Goal: Information Seeking & Learning: Learn about a topic

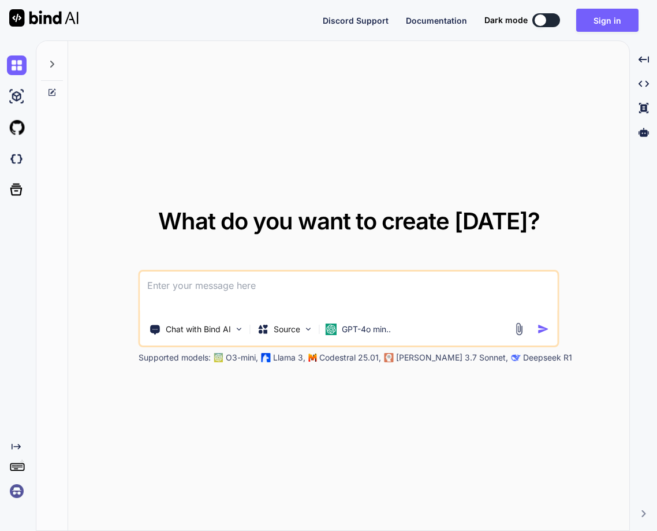
click at [17, 488] on img at bounding box center [17, 491] width 20 height 20
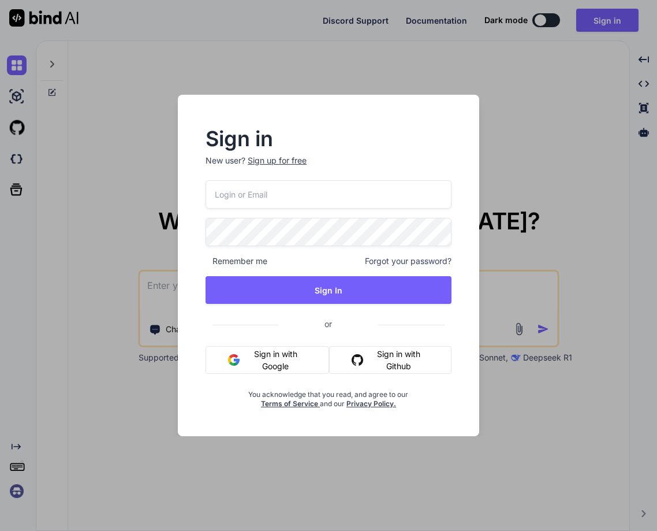
click at [275, 195] on input "email" at bounding box center [329, 194] width 246 height 28
paste input "fakewiseco@gmail.com"
type input "fakewiseco@gmail.com"
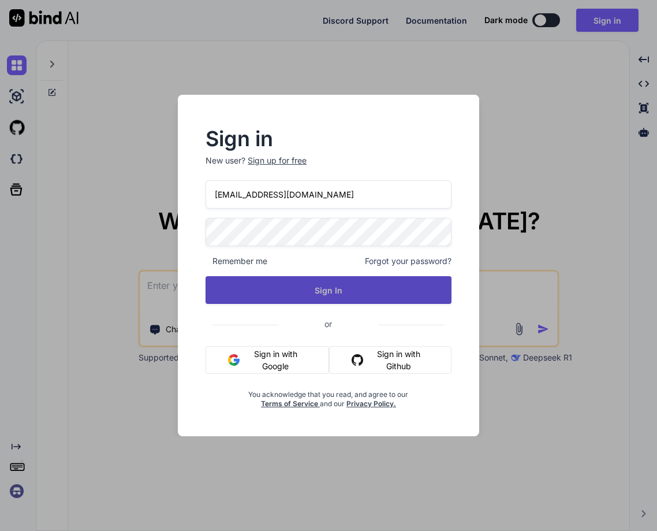
click at [324, 300] on button "Sign In" at bounding box center [329, 290] width 246 height 28
type textarea "x"
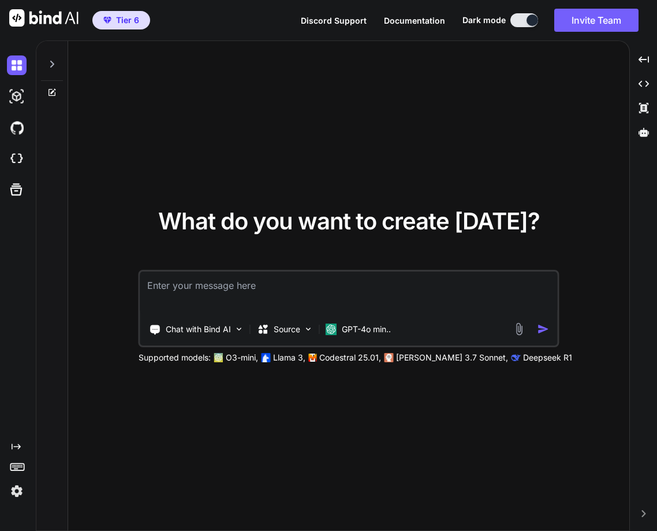
click at [17, 493] on img at bounding box center [17, 491] width 20 height 20
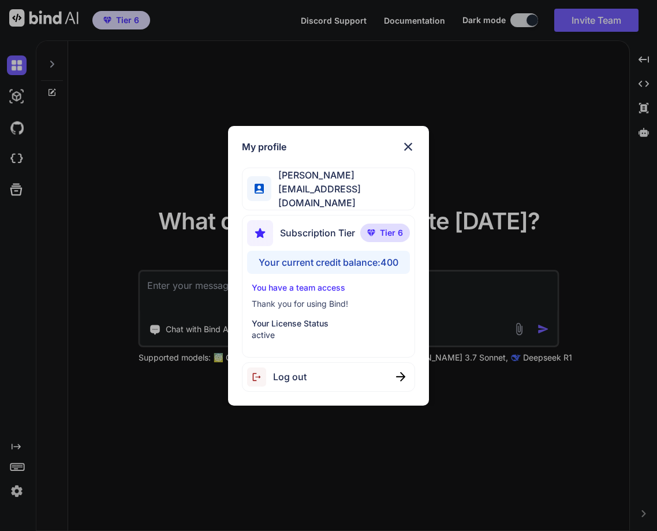
click at [143, 457] on div "My profile Tye Anderson fakewiseco@gmail.com Subscription Tier Tier 6 Your curr…" at bounding box center [328, 265] width 657 height 531
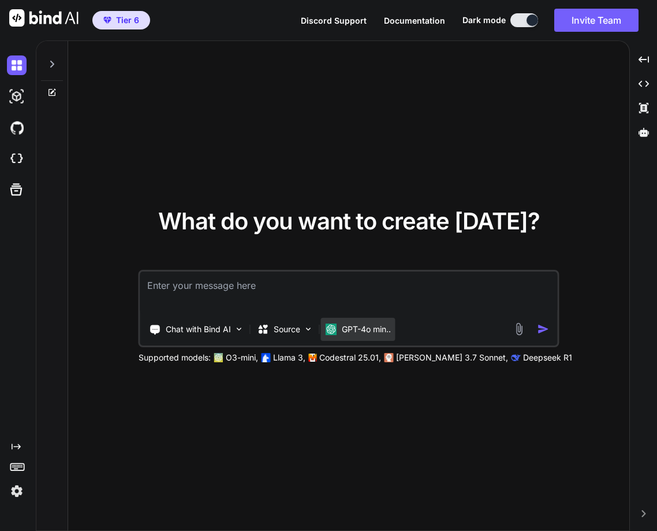
click at [354, 330] on p "GPT-4o min.." at bounding box center [366, 329] width 49 height 12
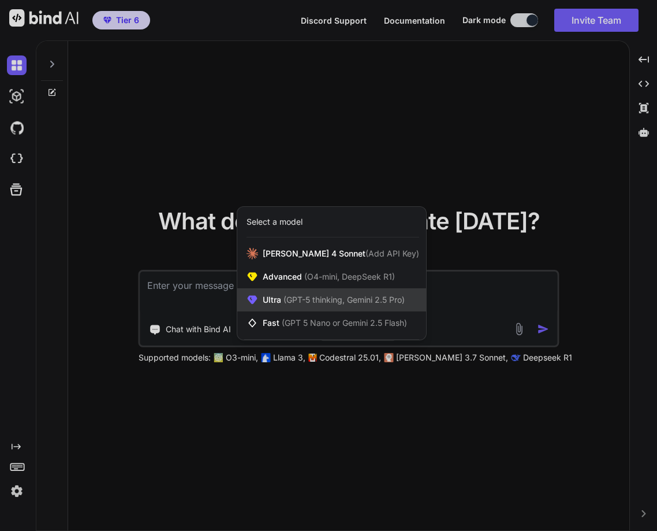
click at [313, 308] on div "Ultra (GPT-5 thinking, Gemini 2.5 Pro)" at bounding box center [331, 299] width 189 height 23
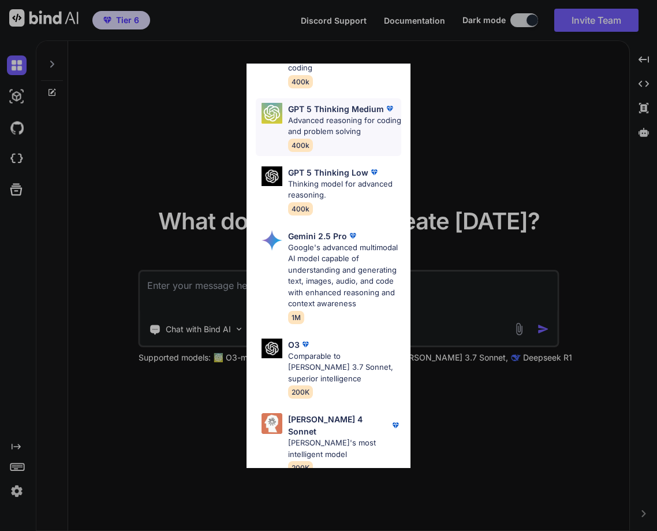
scroll to position [219, 0]
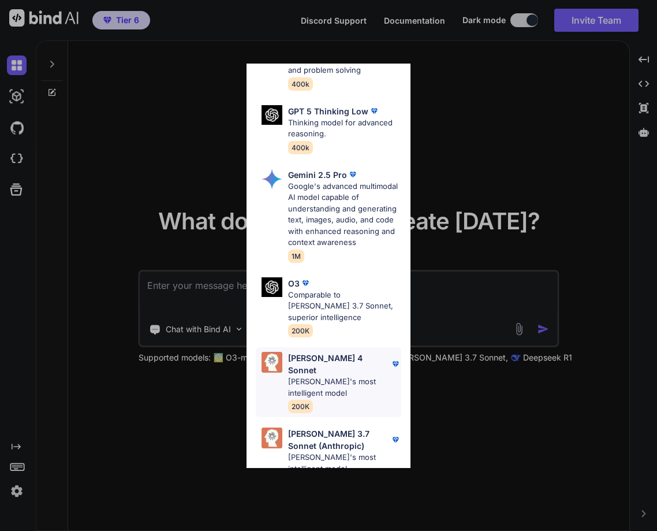
click at [318, 352] on p "[PERSON_NAME] 4 Sonnet" at bounding box center [339, 364] width 102 height 24
type textarea "x"
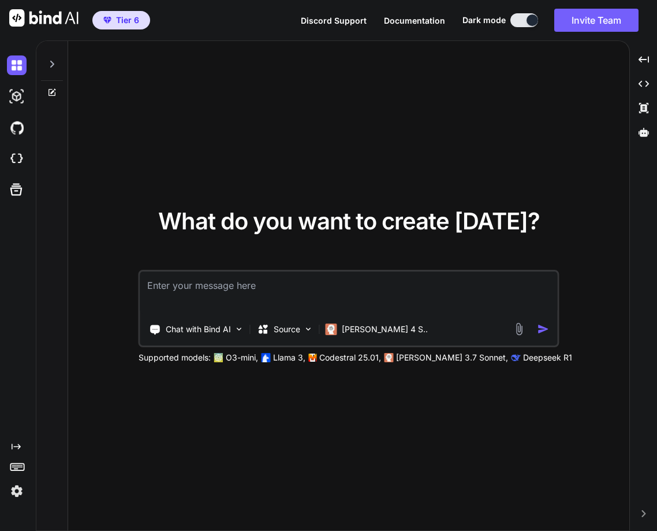
click at [274, 294] on textarea at bounding box center [349, 292] width 418 height 43
click at [365, 277] on textarea at bounding box center [349, 292] width 418 height 43
type textarea "hello"
click at [546, 329] on img "button" at bounding box center [544, 329] width 12 height 12
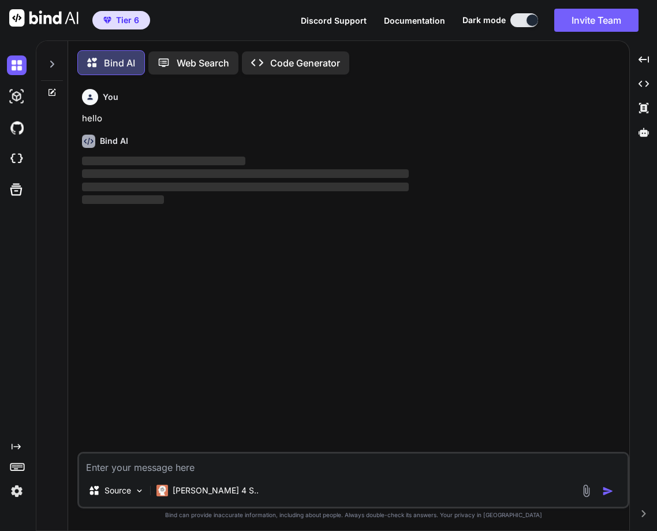
scroll to position [6, 0]
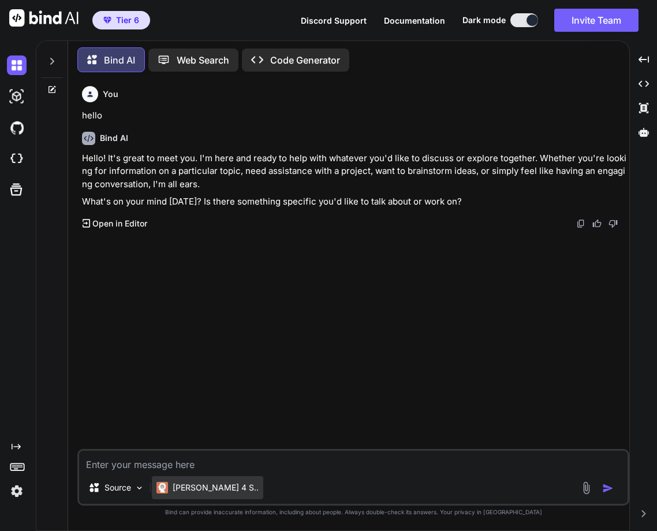
click at [184, 492] on p "Claude 4 S.." at bounding box center [216, 488] width 86 height 12
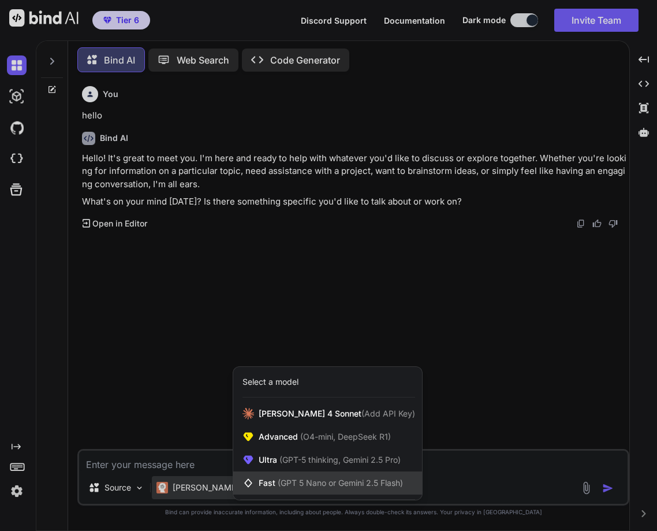
click at [286, 485] on span "(GPT 5 Nano or Gemini 2.5 Flash)" at bounding box center [340, 483] width 125 height 10
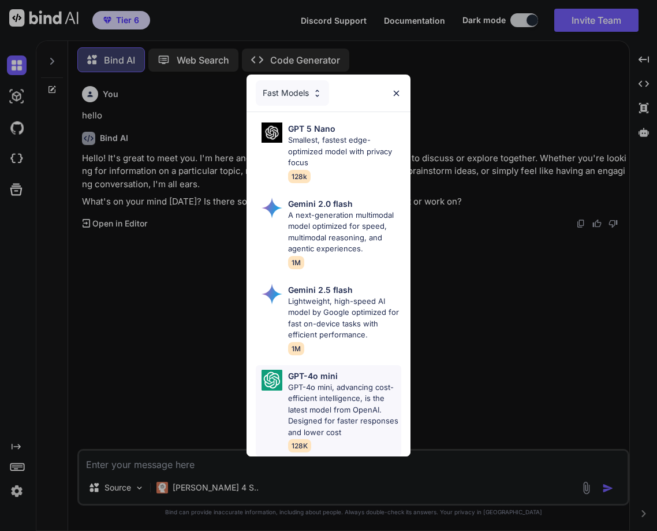
click at [302, 414] on p "GPT-4o mini, advancing cost-efficient intelligence, is the latest model from Op…" at bounding box center [345, 410] width 114 height 57
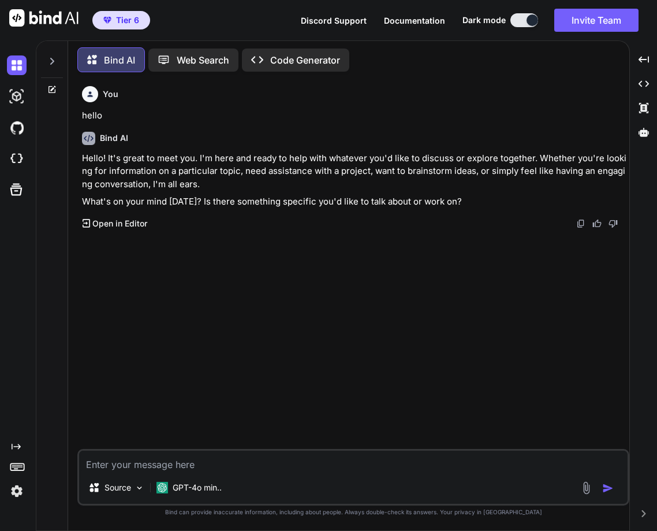
click at [165, 449] on div "Source GPT-4o min.." at bounding box center [353, 477] width 552 height 57
click at [156, 464] on textarea at bounding box center [353, 460] width 549 height 21
type textarea "what is python"
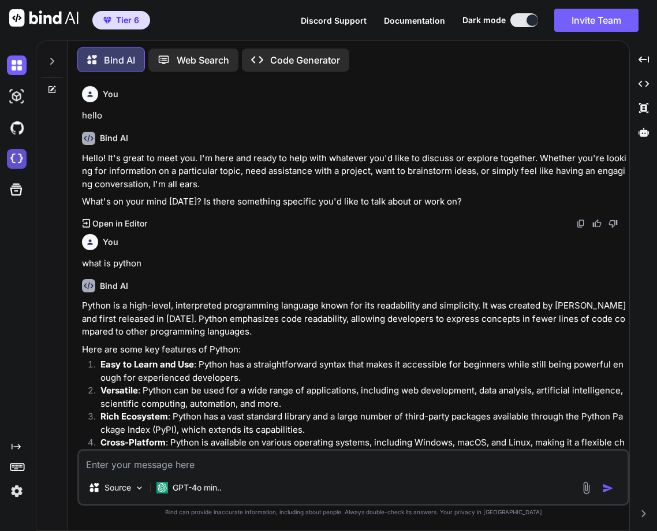
click at [14, 158] on img at bounding box center [17, 159] width 20 height 20
click at [53, 58] on icon at bounding box center [52, 61] width 4 height 7
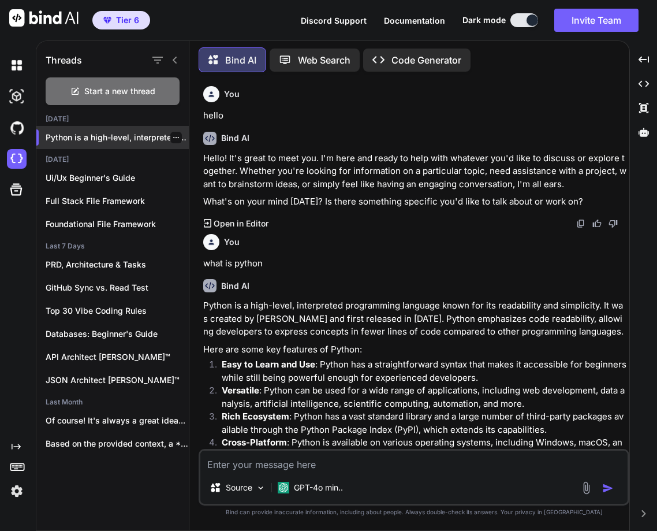
click at [177, 138] on p "Python is a high-level, interpreted prog..." at bounding box center [117, 138] width 143 height 12
click at [170, 132] on div at bounding box center [176, 138] width 12 height 12
click at [170, 139] on div at bounding box center [176, 138] width 12 height 12
click at [170, 132] on div at bounding box center [176, 138] width 12 height 12
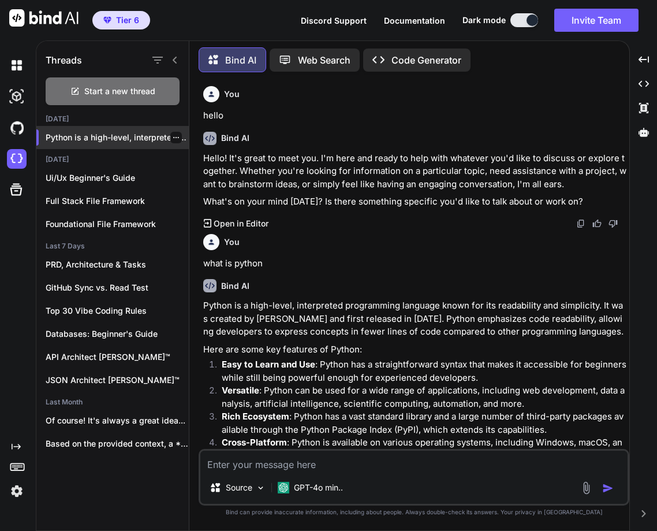
click at [170, 132] on div at bounding box center [176, 138] width 12 height 12
click at [173, 134] on icon "button" at bounding box center [176, 137] width 7 height 7
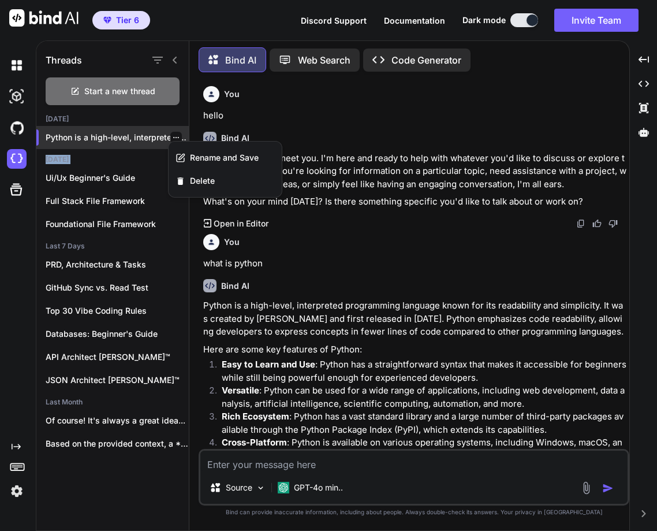
click at [173, 134] on icon "button" at bounding box center [176, 137] width 7 height 7
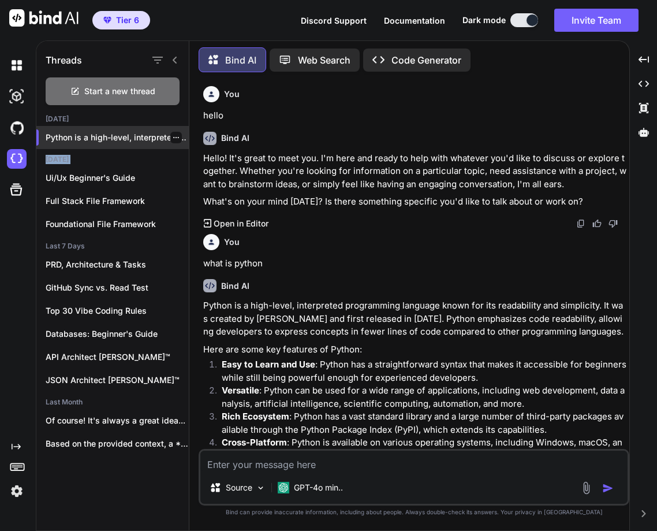
click at [173, 134] on icon "button" at bounding box center [176, 137] width 7 height 7
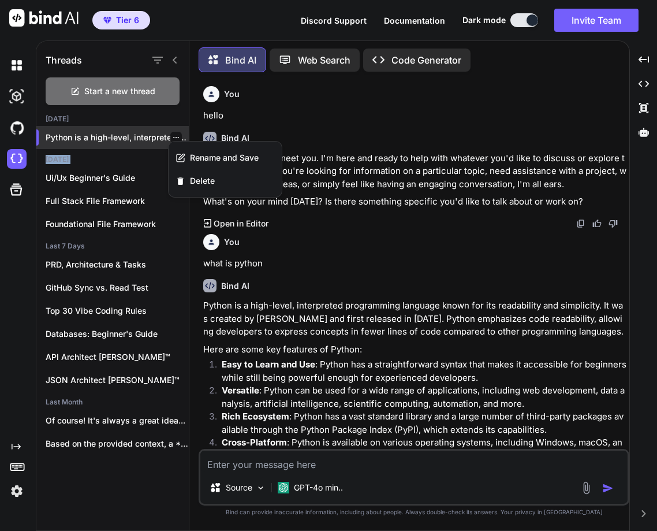
click at [173, 134] on icon "button" at bounding box center [176, 137] width 7 height 7
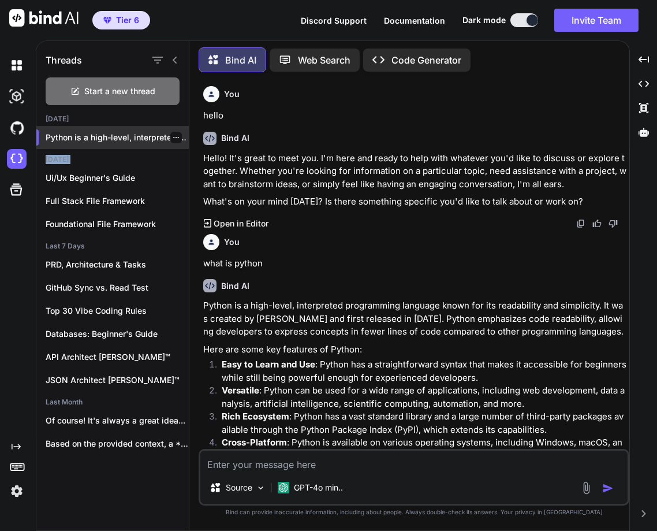
click at [173, 134] on icon "button" at bounding box center [176, 137] width 7 height 7
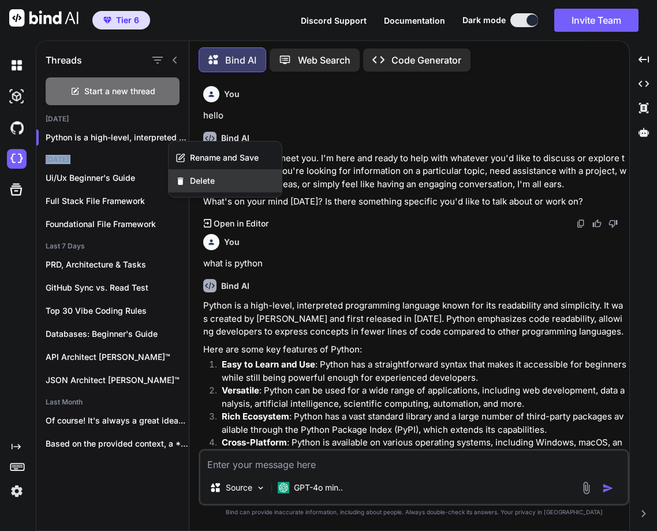
click at [196, 178] on span "Delete" at bounding box center [202, 181] width 25 height 12
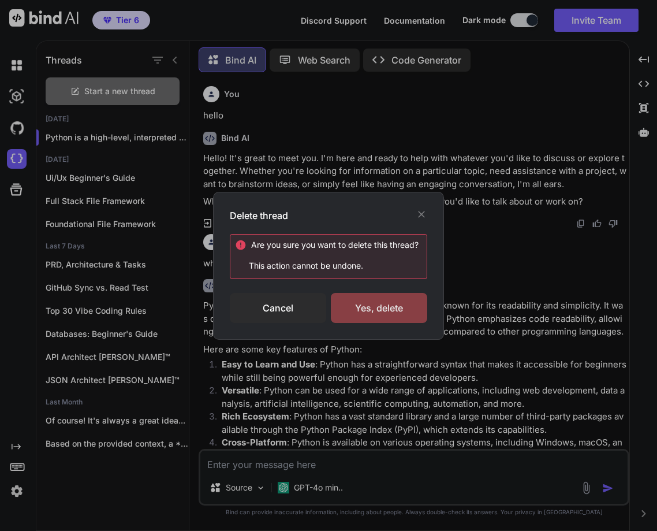
click at [381, 303] on div "Yes, delete" at bounding box center [379, 308] width 96 height 30
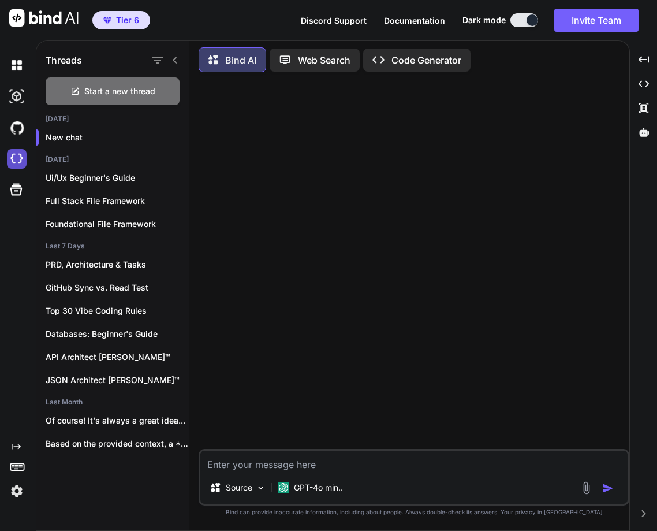
click at [17, 162] on img at bounding box center [17, 159] width 20 height 20
click at [173, 134] on icon "button" at bounding box center [176, 137] width 7 height 7
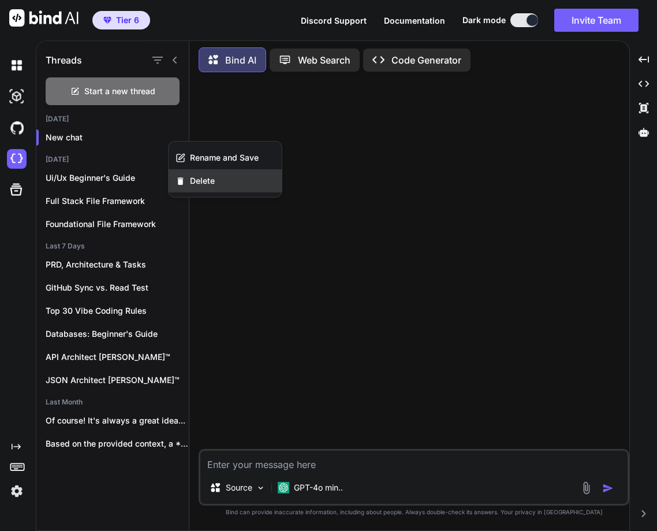
click at [199, 176] on span "Delete" at bounding box center [202, 181] width 25 height 12
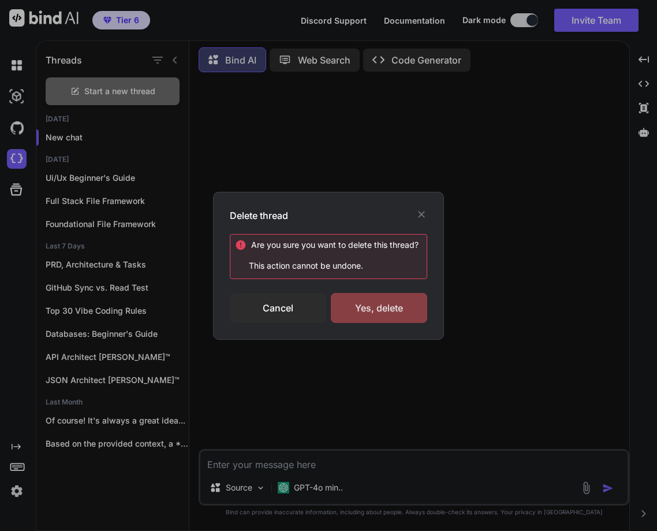
click at [367, 301] on div "Yes, delete" at bounding box center [379, 308] width 96 height 30
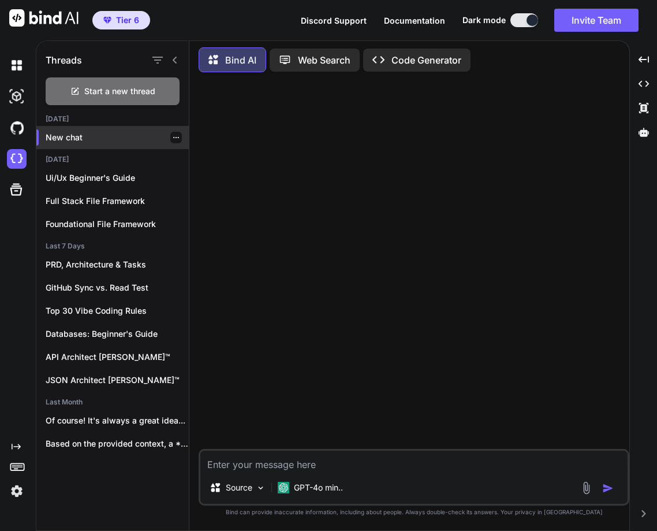
click at [172, 132] on div at bounding box center [176, 138] width 12 height 12
click at [172, 138] on div at bounding box center [176, 138] width 12 height 12
click at [175, 133] on div at bounding box center [176, 138] width 12 height 12
click at [173, 137] on icon "button" at bounding box center [176, 137] width 6 height 1
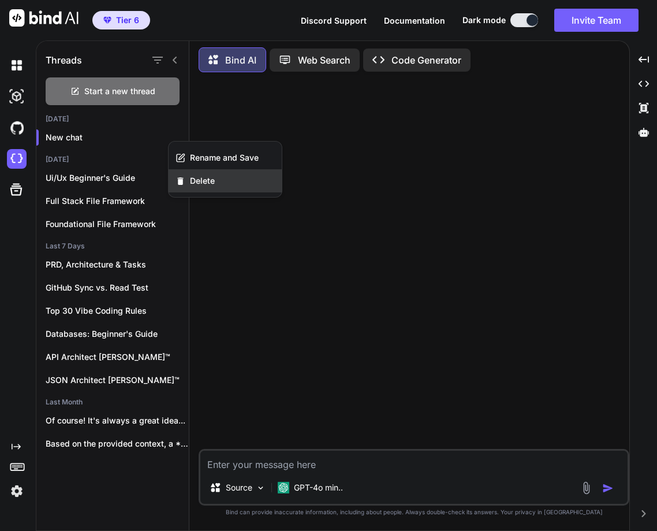
click at [211, 180] on span "Delete" at bounding box center [202, 181] width 25 height 12
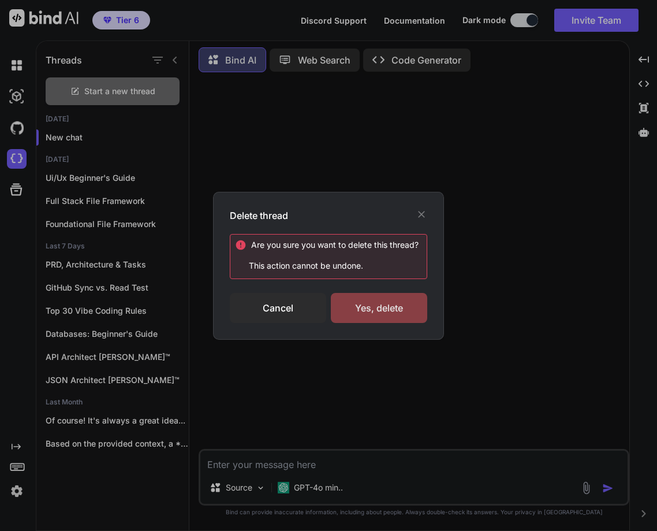
click at [403, 301] on div "Yes, delete" at bounding box center [379, 308] width 96 height 30
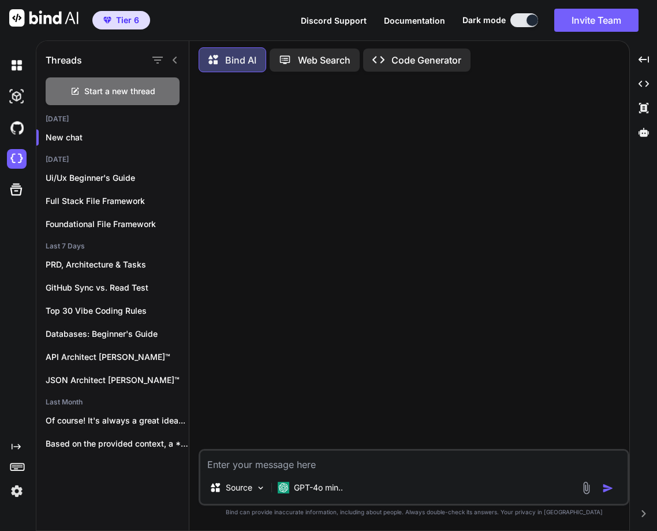
click at [25, 491] on img at bounding box center [17, 491] width 20 height 20
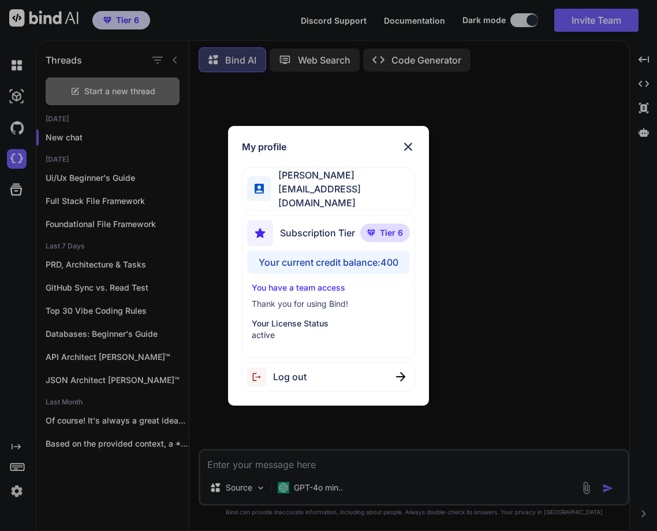
click at [278, 375] on span "Log out" at bounding box center [289, 377] width 33 height 14
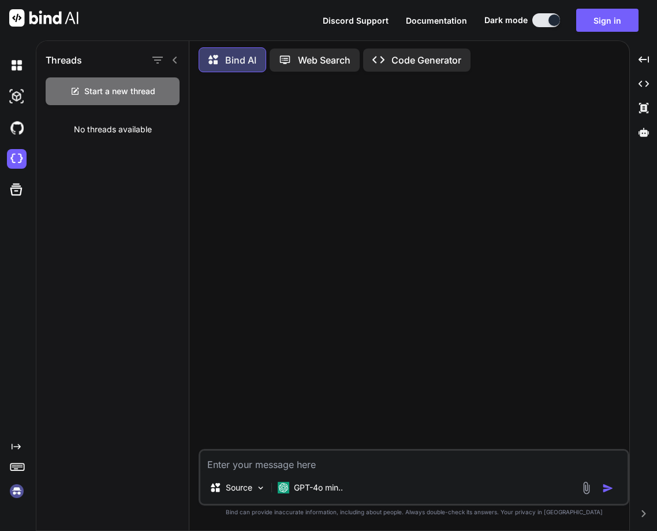
click at [17, 495] on img at bounding box center [17, 491] width 20 height 20
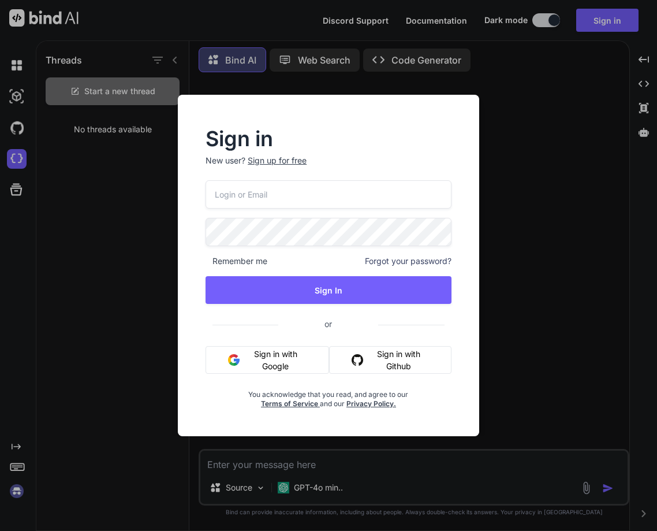
paste input "team@rainforestx.com"
click at [267, 188] on input "email" at bounding box center [329, 194] width 246 height 28
type input "team@rainforestx.com"
click at [297, 217] on div "team@rainforestx.com Remember me Forgot your password? Sign In or Sign in with …" at bounding box center [329, 294] width 246 height 228
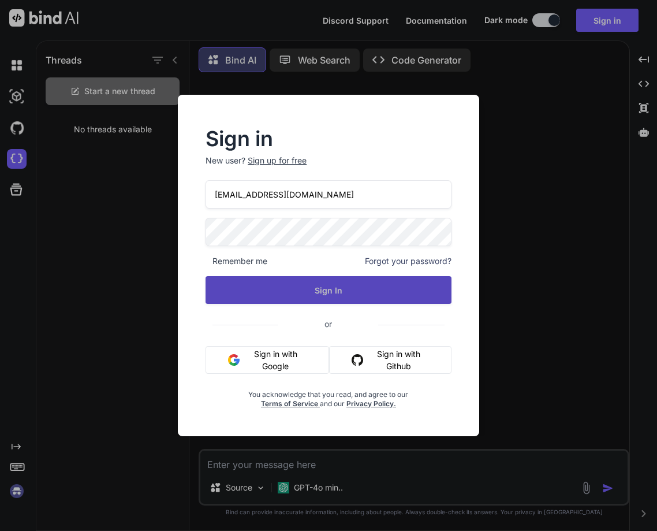
click at [347, 293] on button "Sign In" at bounding box center [329, 290] width 246 height 28
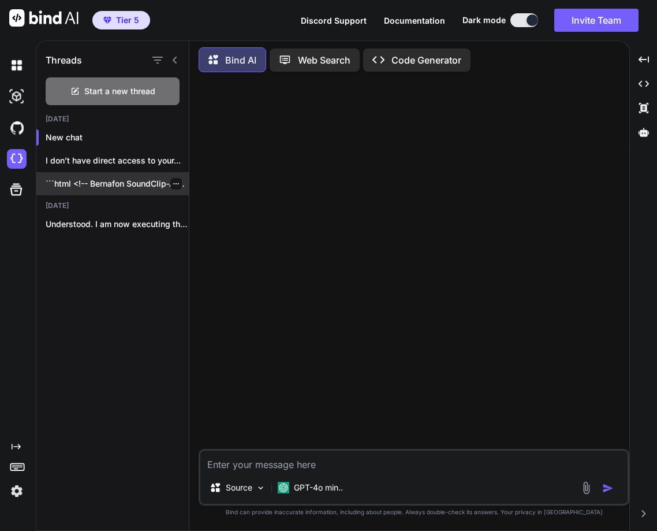
click at [117, 172] on div "```html <!-- Bernafon SoundClip‑A — test1.html single-item..." at bounding box center [112, 183] width 152 height 23
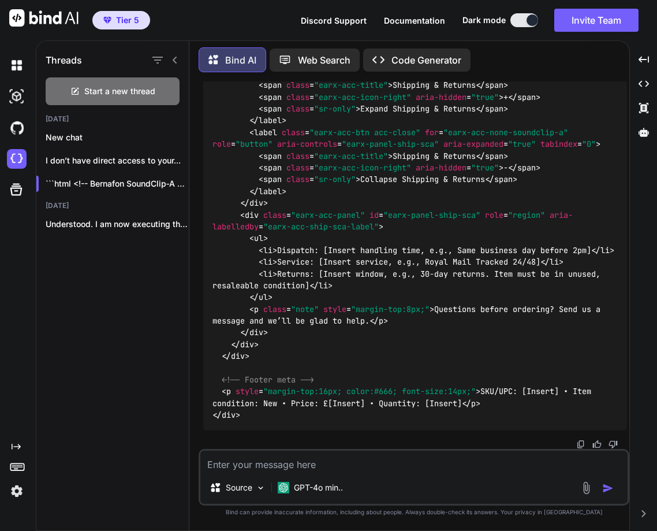
scroll to position [15880, 0]
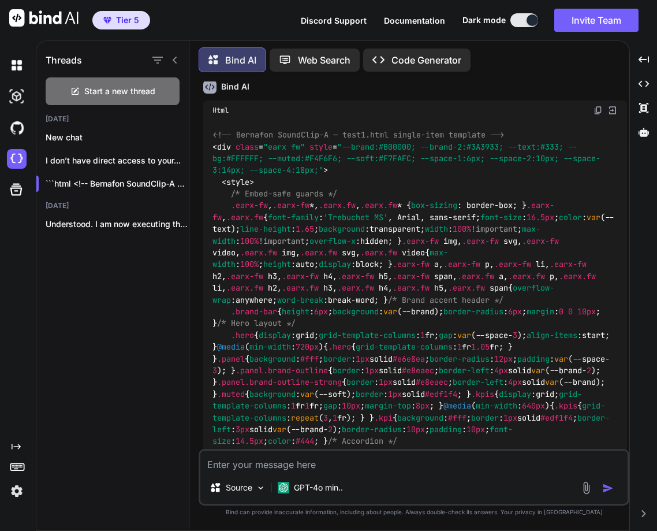
scroll to position [0, 0]
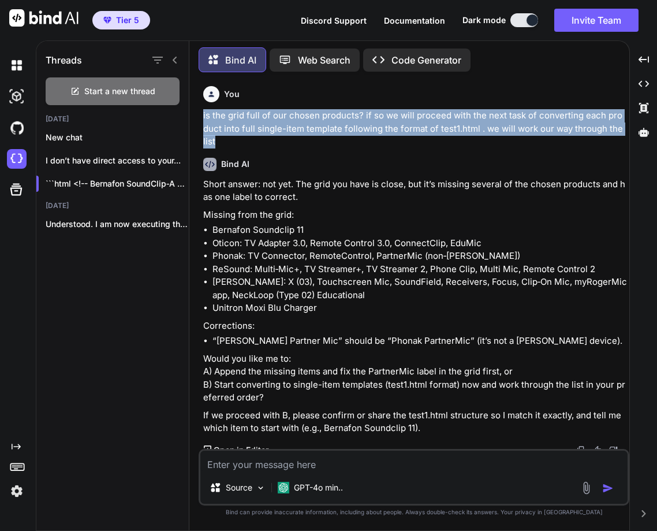
drag, startPoint x: 201, startPoint y: 110, endPoint x: 227, endPoint y: 146, distance: 43.8
click at [227, 146] on div "You is the grid full of our chosen products? if so we will proceed with the nex…" at bounding box center [415, 264] width 429 height 367
copy p "is the grid full of our chosen products? if so we will proceed with the next ta…"
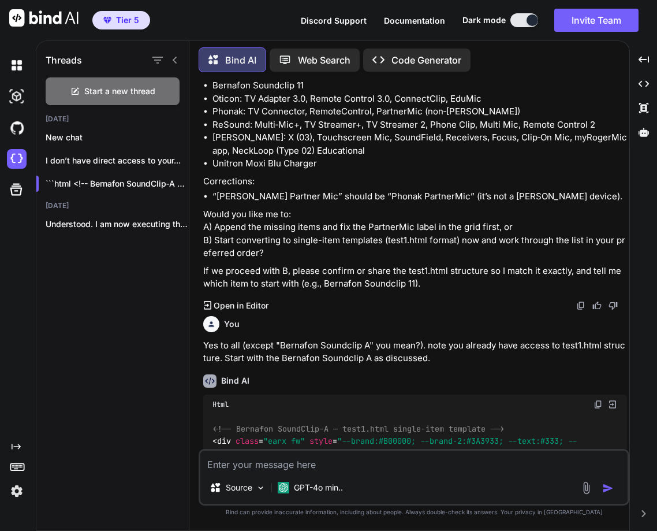
scroll to position [134, 0]
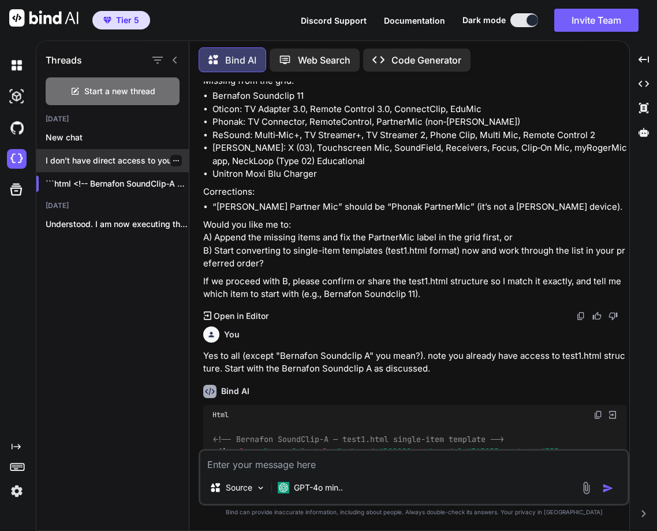
click at [117, 162] on p "I don’t have direct access to your..." at bounding box center [117, 161] width 143 height 12
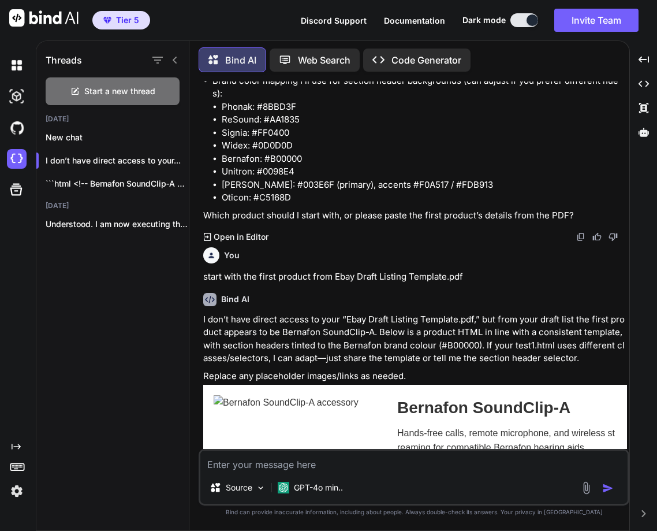
scroll to position [0, 0]
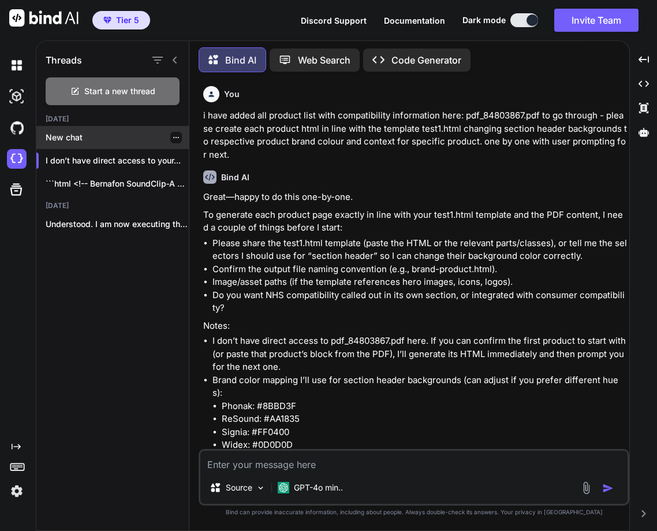
click at [79, 132] on p "New chat" at bounding box center [117, 138] width 143 height 12
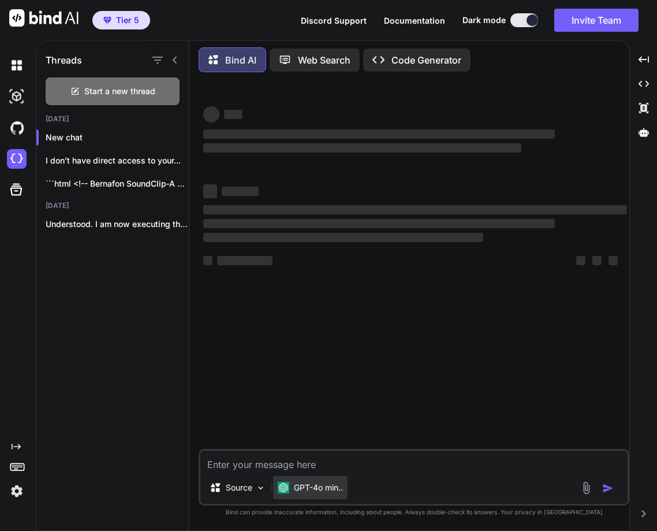
click at [308, 490] on p "GPT-4o min.." at bounding box center [318, 488] width 49 height 12
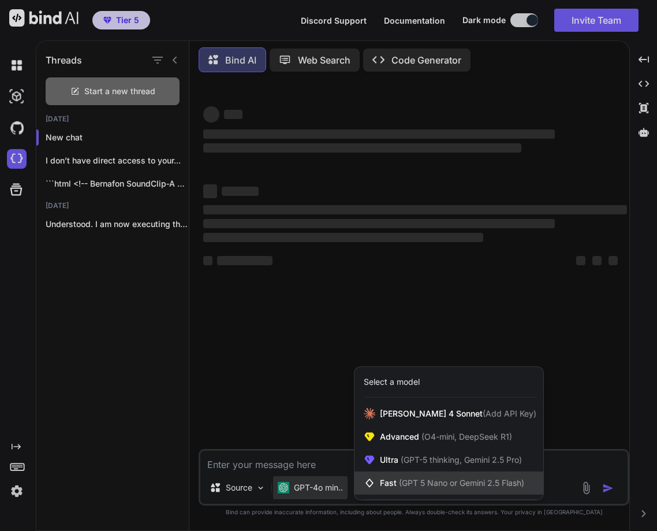
click at [405, 493] on div "Fast (GPT 5 Nano or Gemini 2.5 Flash)" at bounding box center [449, 482] width 189 height 23
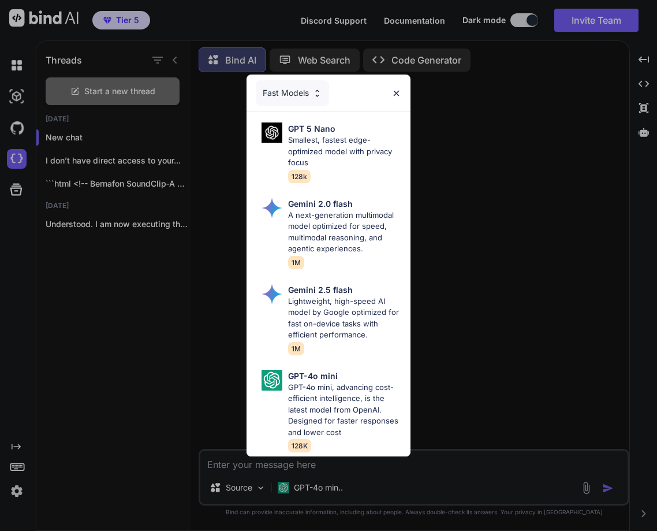
click at [291, 83] on div "Fast Models" at bounding box center [292, 92] width 73 height 25
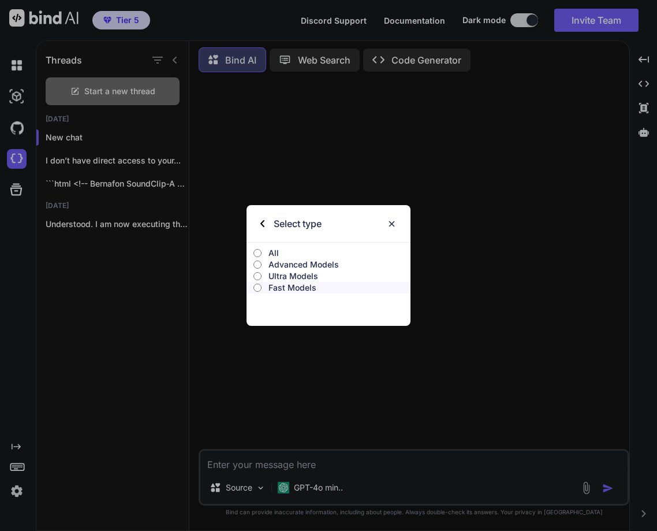
click at [308, 275] on p "Ultra Models" at bounding box center [340, 276] width 142 height 12
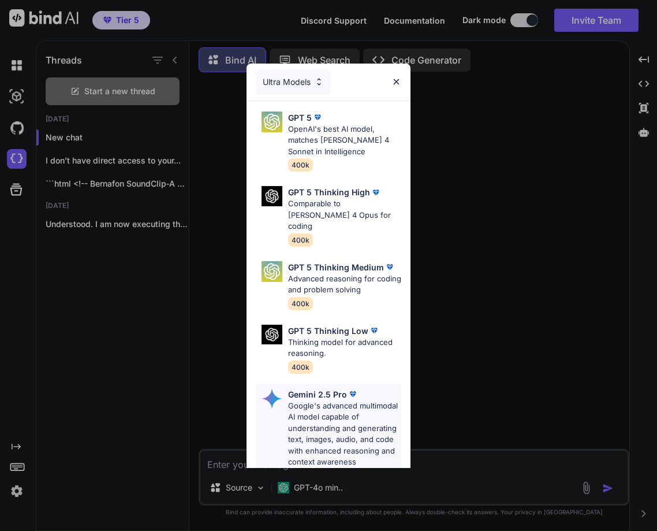
scroll to position [242, 0]
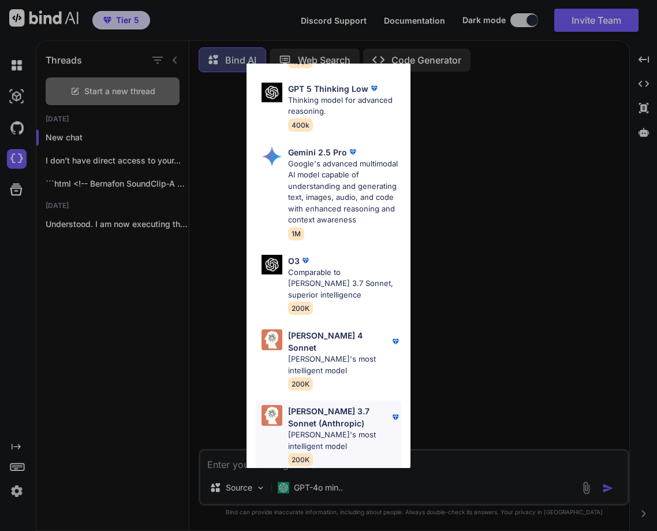
click at [324, 429] on p "Claude's most intelligent model" at bounding box center [345, 440] width 114 height 23
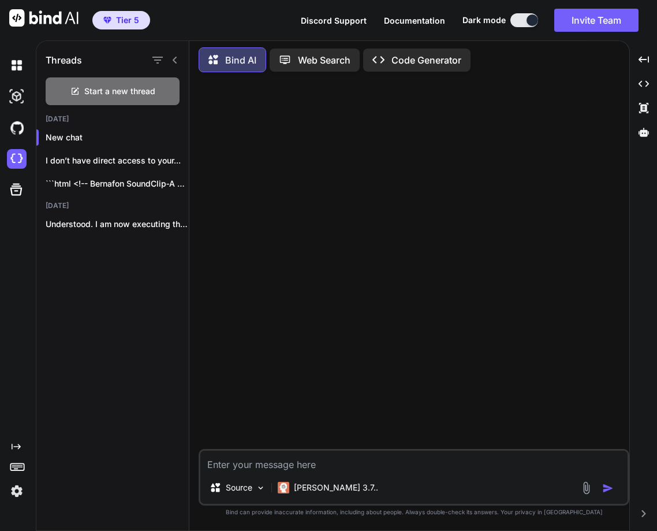
click at [315, 455] on textarea at bounding box center [413, 460] width 427 height 21
paste textarea "is the grid full of our chosen products? if so we will proceed with the next ta…"
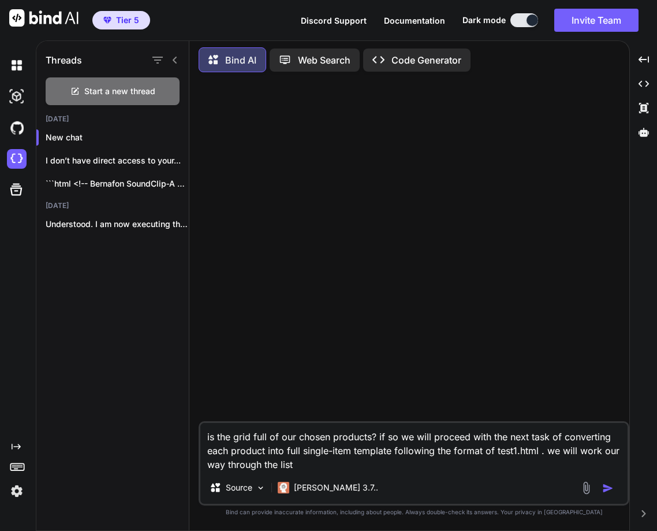
type textarea "is the grid full of our chosen products? if so we will proceed with the next ta…"
click at [603, 486] on img "button" at bounding box center [608, 488] width 12 height 12
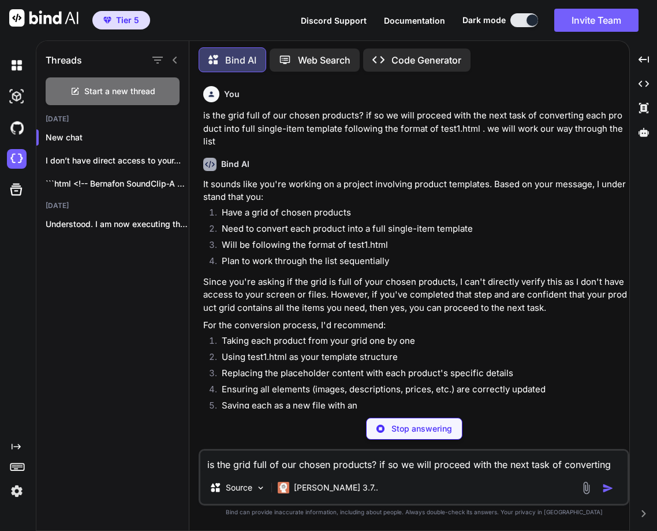
click at [246, 467] on textarea "is the grid full of our chosen products? if so we will proceed with the next ta…" at bounding box center [413, 460] width 427 height 21
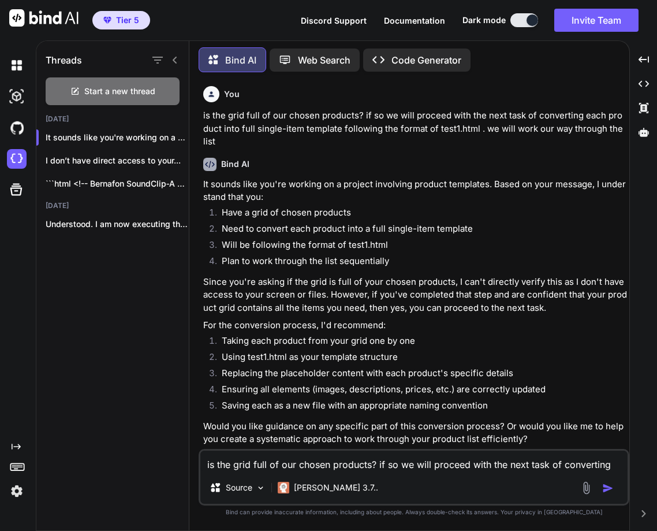
scroll to position [18, 0]
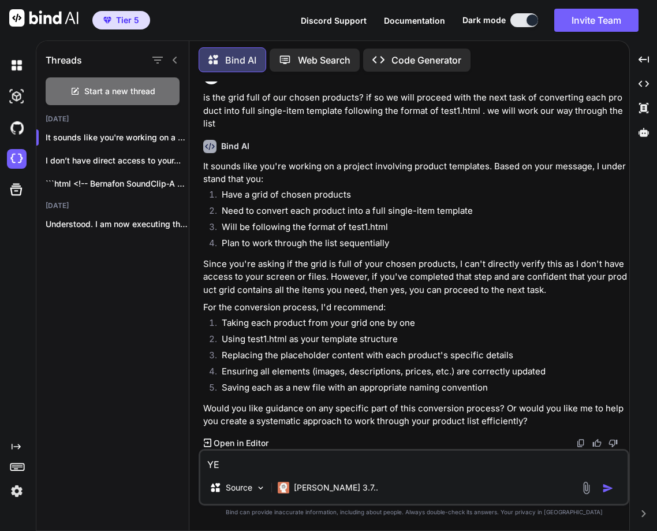
type textarea "YEs"
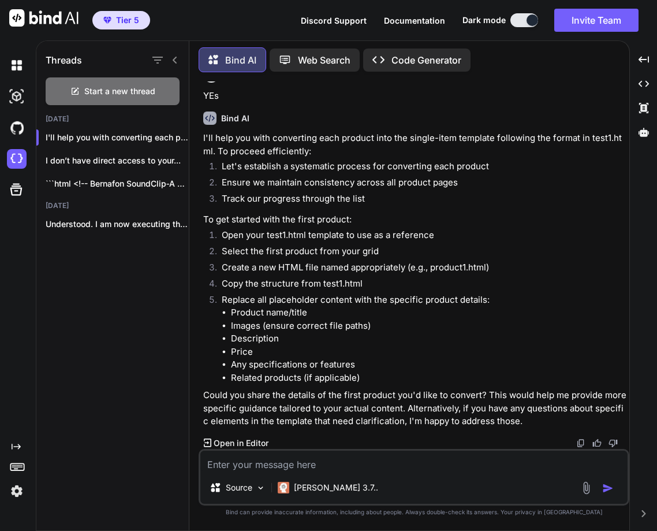
scroll to position [405, 0]
click at [336, 459] on textarea at bounding box center [413, 460] width 427 height 21
type textarea "Go ahead"
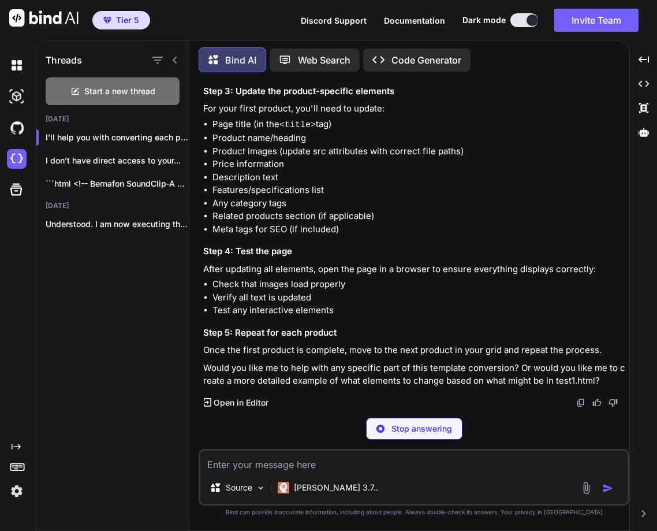
scroll to position [900, 0]
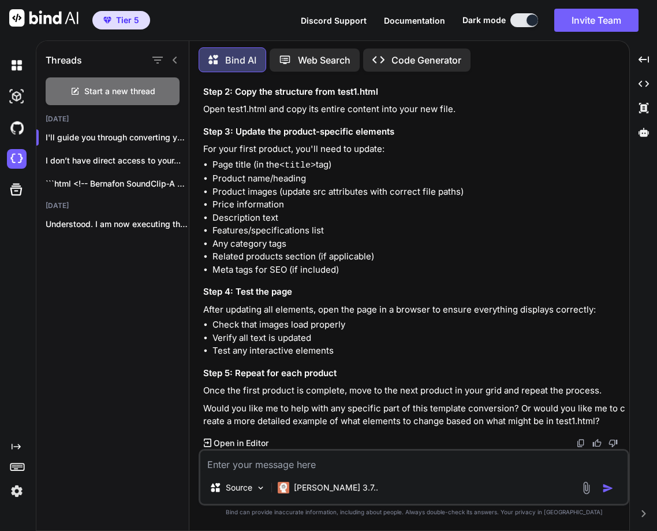
click at [267, 467] on textarea at bounding box center [413, 460] width 427 height 21
type textarea "Yes"
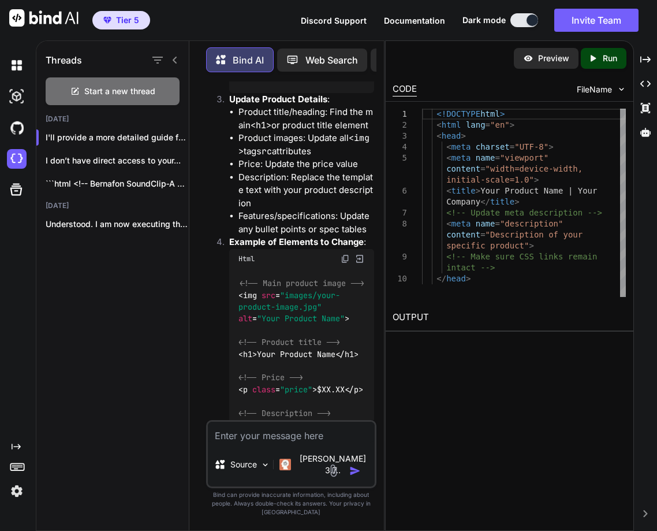
scroll to position [2811, 0]
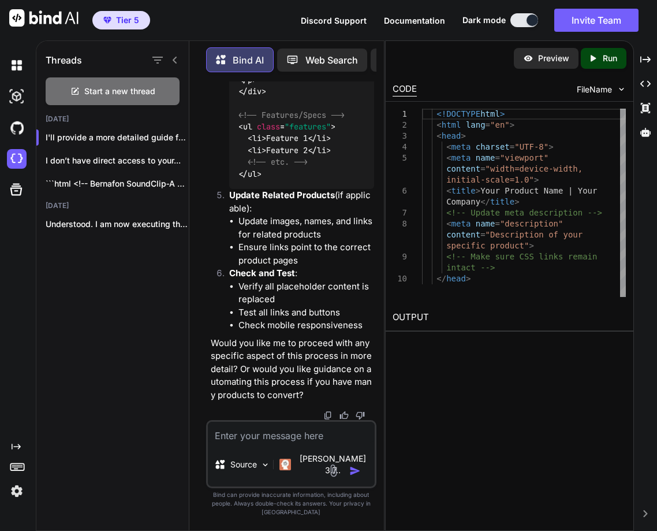
click at [549, 64] on div "Preview" at bounding box center [546, 58] width 65 height 21
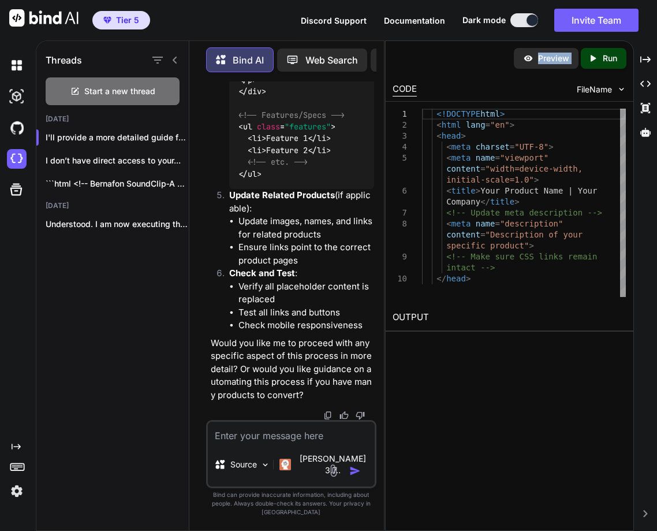
click at [549, 64] on div "Preview" at bounding box center [546, 58] width 65 height 21
click at [608, 65] on div "Created with Pixso. Run" at bounding box center [604, 58] width 46 height 21
click at [485, 345] on link "https://app.onecompiler.com/43wq84tfv_43wteydtd" at bounding box center [440, 344] width 94 height 11
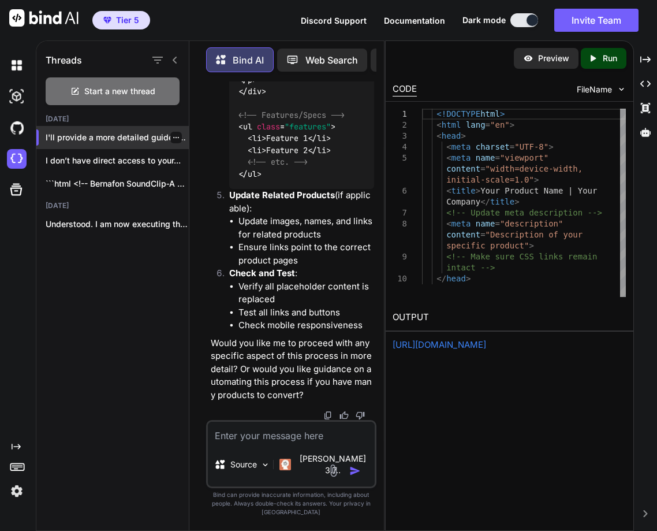
click at [170, 132] on div at bounding box center [176, 138] width 12 height 12
click at [173, 136] on icon "button" at bounding box center [176, 137] width 7 height 7
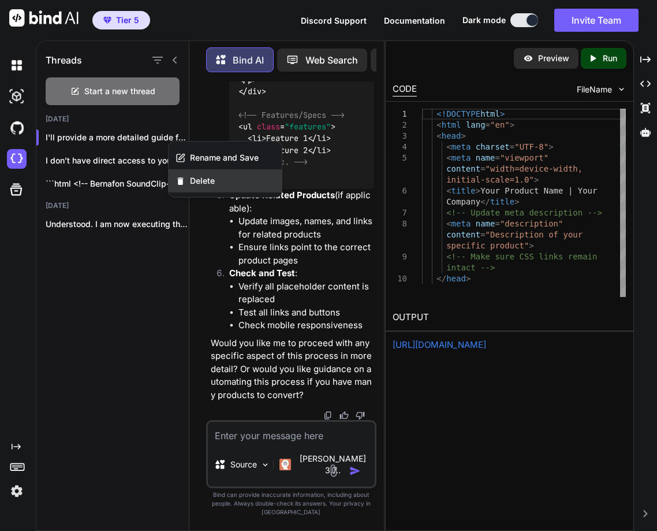
click at [225, 181] on div "Delete" at bounding box center [225, 180] width 113 height 23
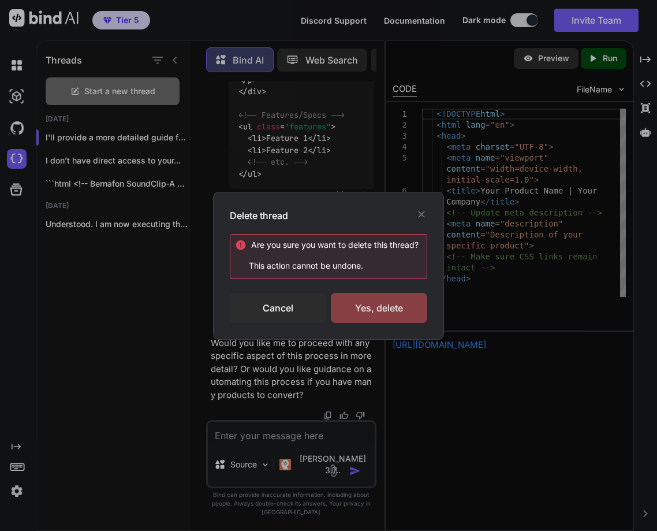
click at [389, 300] on div "Yes, delete" at bounding box center [379, 308] width 96 height 30
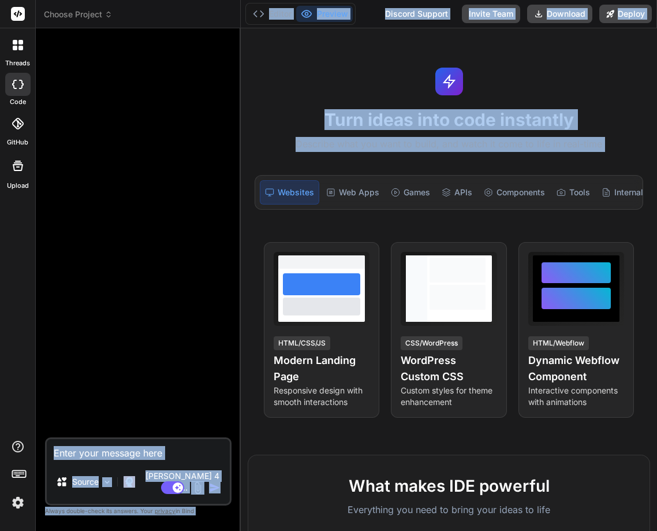
click at [241, 168] on div "Choose Project Created with Pixso. Bind AI Web Search Created with Pixso. Code …" at bounding box center [346, 265] width 621 height 531
click at [241, 168] on div "Turn ideas into code instantly Describe what you want to build, and watch it co…" at bounding box center [449, 279] width 416 height 502
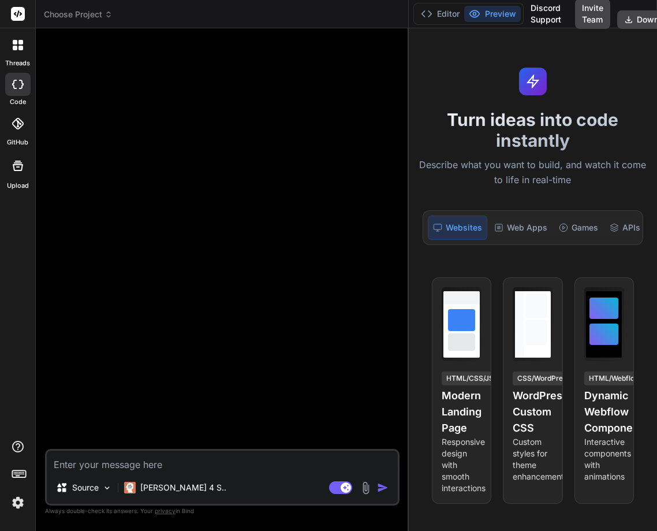
drag, startPoint x: 240, startPoint y: 167, endPoint x: 437, endPoint y: 162, distance: 197.0
click at [437, 162] on div "Choose Project Created with Pixso. Bind AI Web Search Created with Pixso. Code …" at bounding box center [346, 265] width 621 height 531
click at [155, 463] on textarea at bounding box center [222, 460] width 351 height 21
type textarea "x"
type textarea "h"
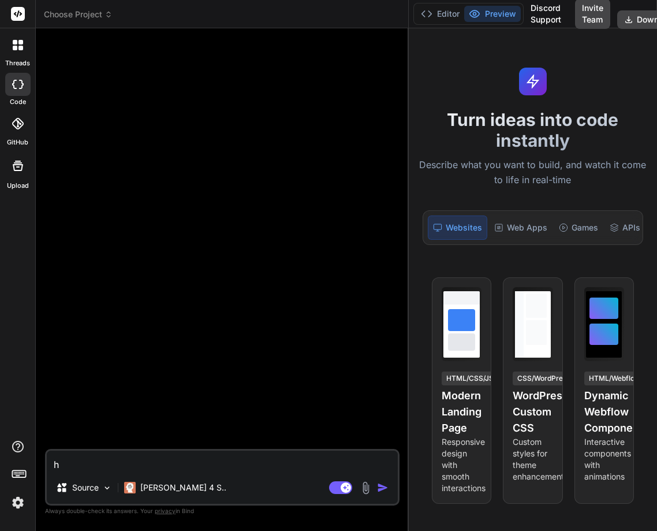
type textarea "x"
type textarea "he"
type textarea "x"
type textarea "hel"
type textarea "x"
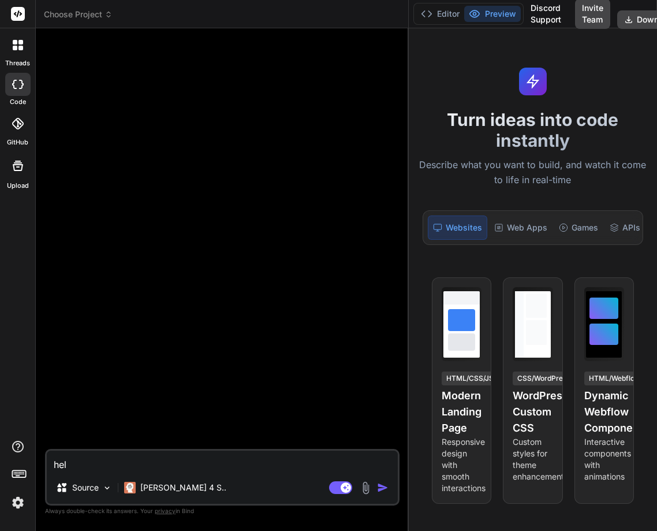
type textarea "hell"
type textarea "x"
type textarea "hello"
type textarea "x"
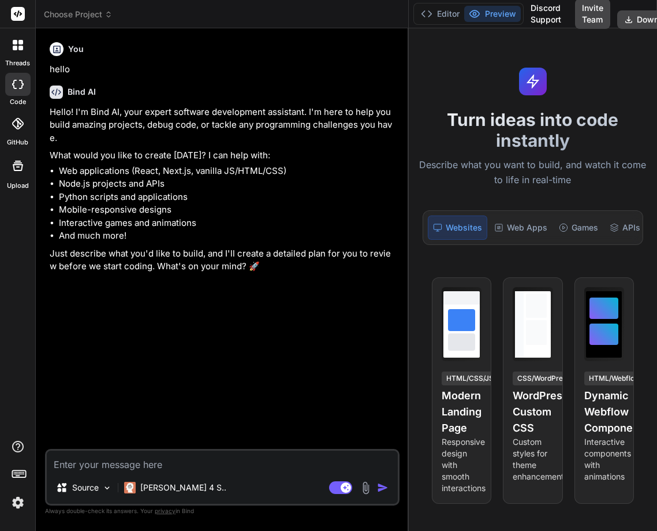
click at [99, 465] on textarea at bounding box center [222, 460] width 351 height 21
type textarea "x"
type textarea "C"
type textarea "x"
type textarea "Co"
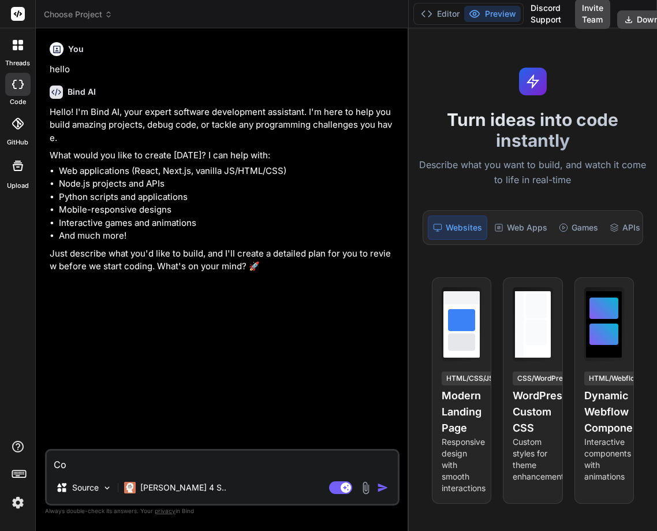
type textarea "x"
type textarea "Cou"
type textarea "x"
type textarea "Could"
type textarea "x"
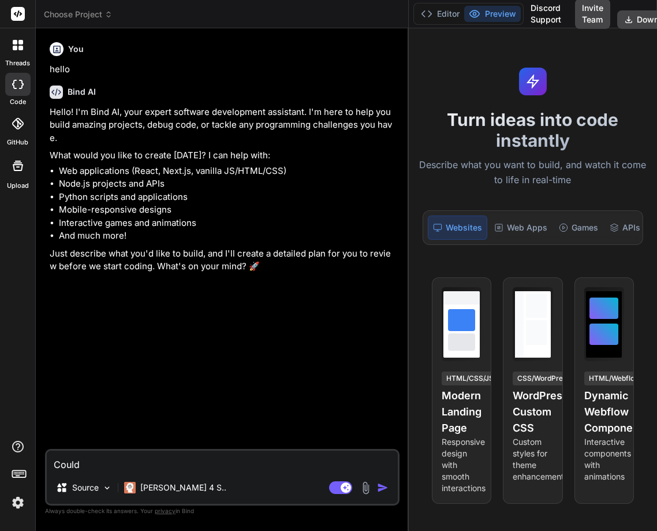
type textarea "Could"
type textarea "x"
type textarea "Could y"
type textarea "x"
type textarea "Could yo"
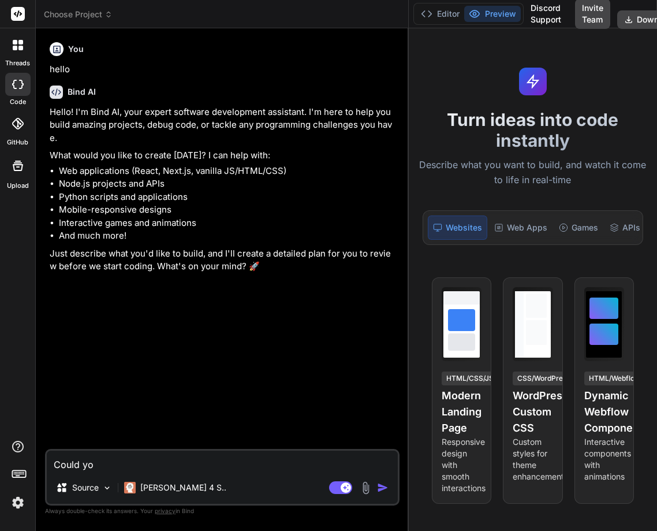
type textarea "x"
type textarea "Could you"
type textarea "x"
type textarea "Could you|"
type textarea "x"
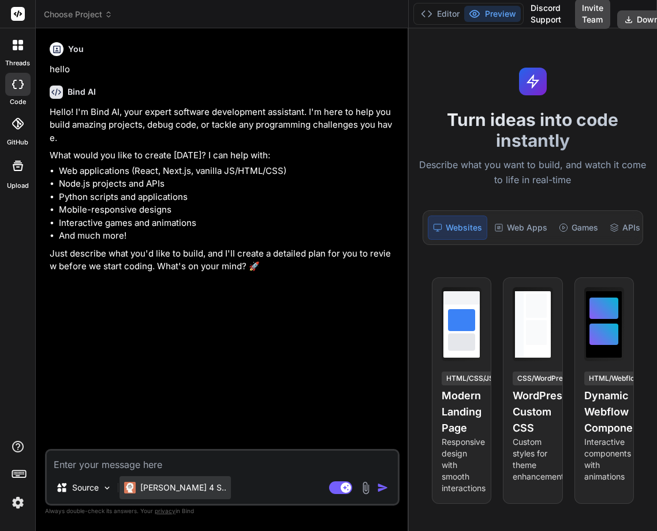
click at [140, 478] on div "Claude 4 S.." at bounding box center [175, 487] width 111 height 23
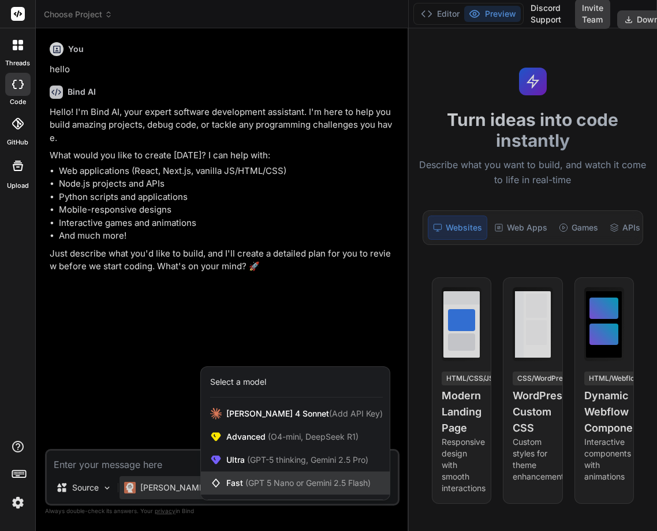
click at [258, 487] on span "Fast (GPT 5 Nano or Gemini 2.5 Flash)" at bounding box center [298, 483] width 144 height 12
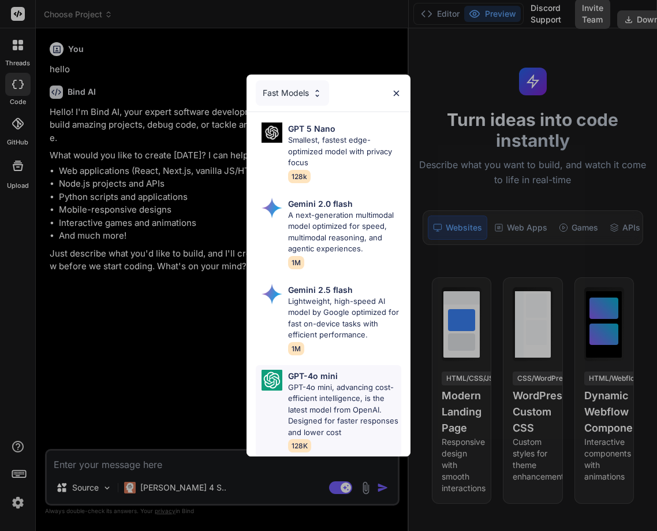
click at [323, 375] on p "GPT-4o mini" at bounding box center [313, 376] width 50 height 12
type textarea "x"
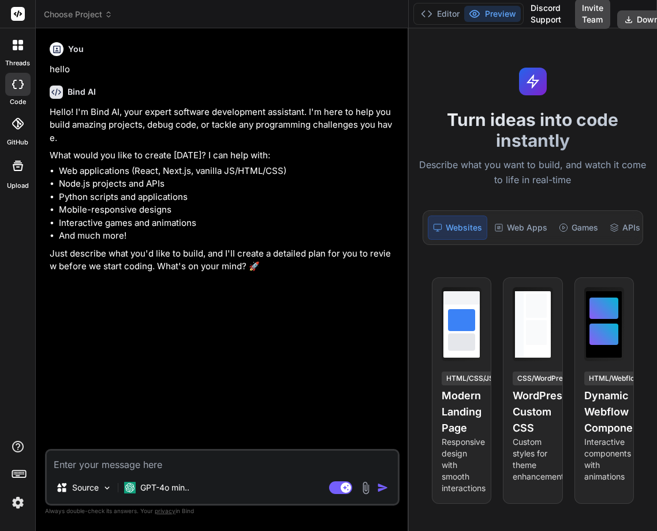
click at [153, 467] on textarea at bounding box center [222, 460] width 351 height 21
type textarea "H"
type textarea "x"
type textarea "HW"
type textarea "x"
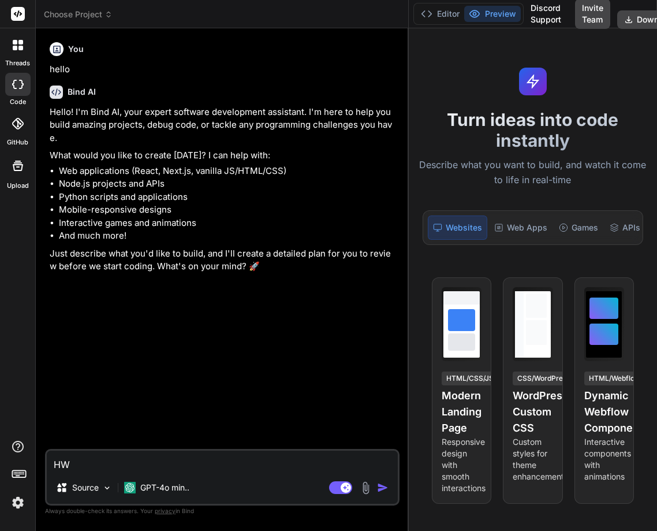
type textarea "HWa"
type textarea "x"
type textarea "HWat"
type textarea "x"
type textarea "HWat"
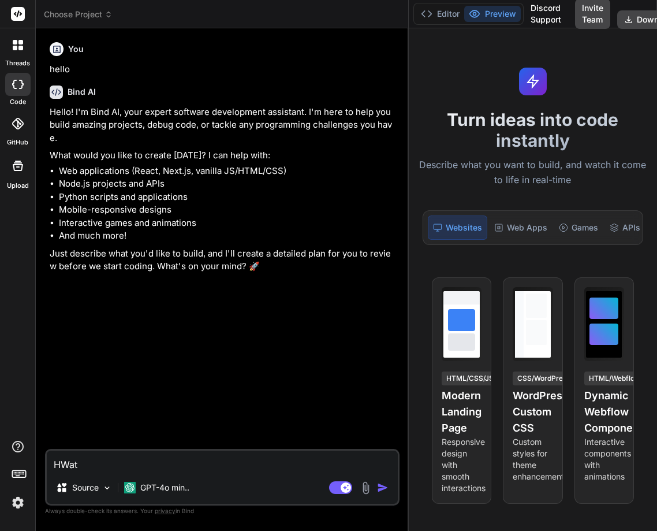
type textarea "x"
type textarea "HWat i"
type textarea "x"
type textarea "HWat is"
type textarea "x"
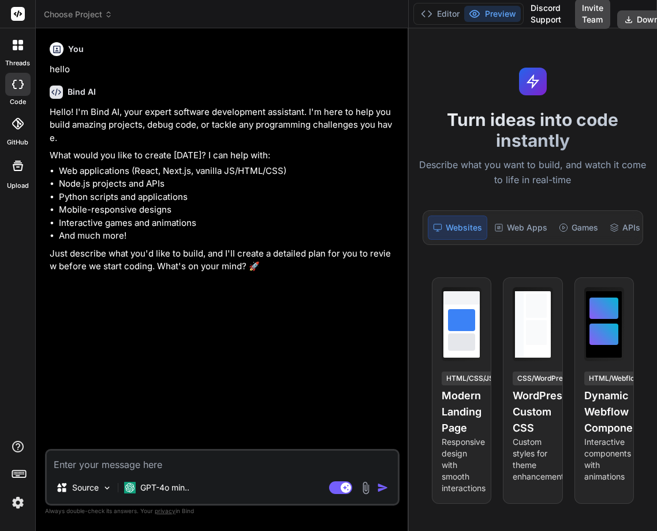
type textarea "x"
type textarea "W"
type textarea "x"
type textarea "Wh"
type textarea "x"
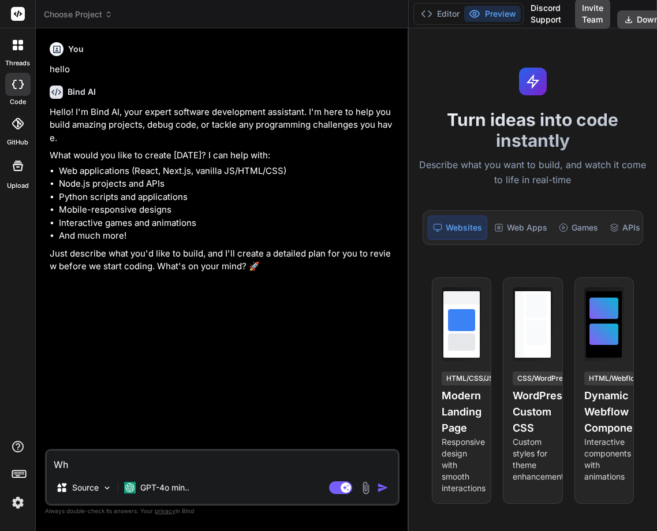
type textarea "Wha"
type textarea "x"
type textarea "What"
type textarea "x"
type textarea "What"
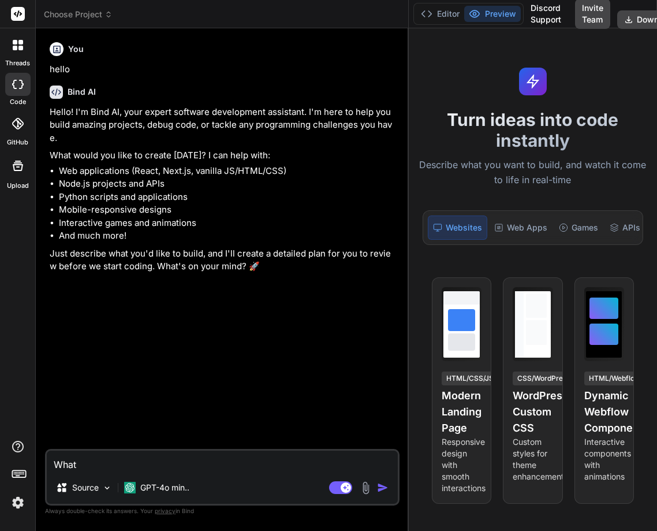
type textarea "x"
type textarea "What i"
type textarea "x"
type textarea "What is"
type textarea "x"
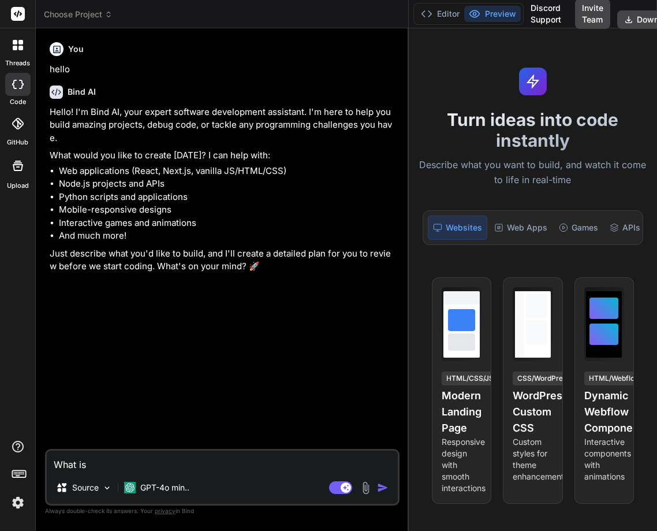
type textarea "What is"
type textarea "x"
type textarea "What is p"
type textarea "x"
type textarea "What is py"
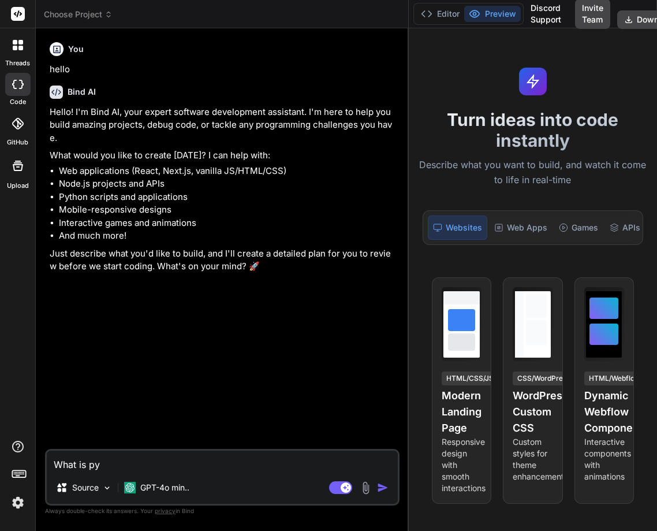
type textarea "x"
type textarea "What is pyt"
type textarea "x"
type textarea "What is pyth"
type textarea "x"
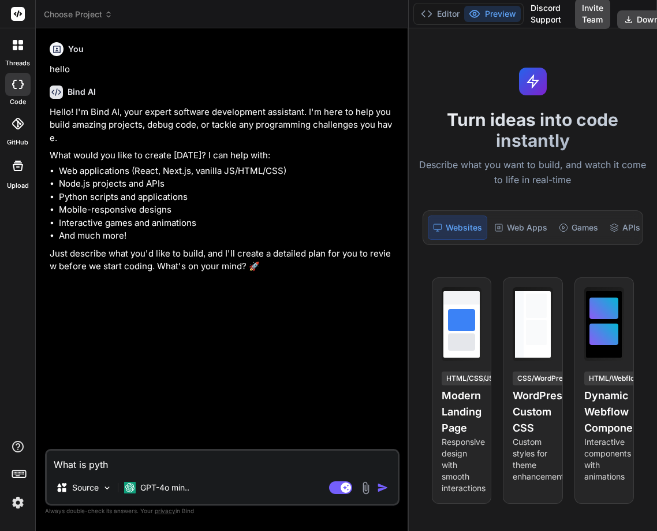
type textarea "What is pytho"
type textarea "x"
type textarea "What is python"
type textarea "x"
type textarea "What is python?"
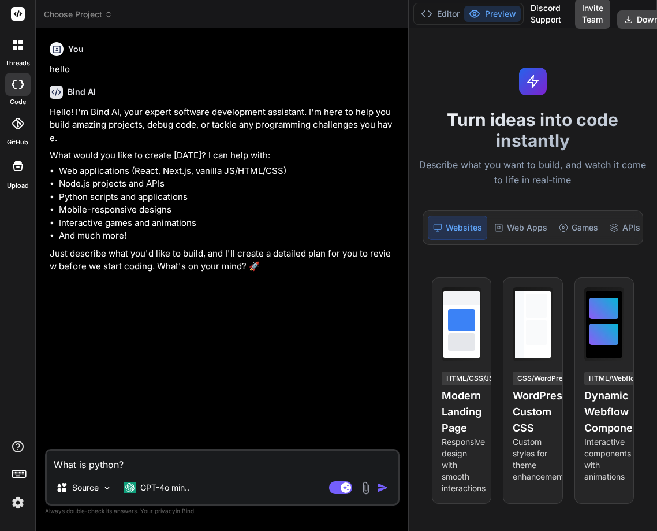
type textarea "x"
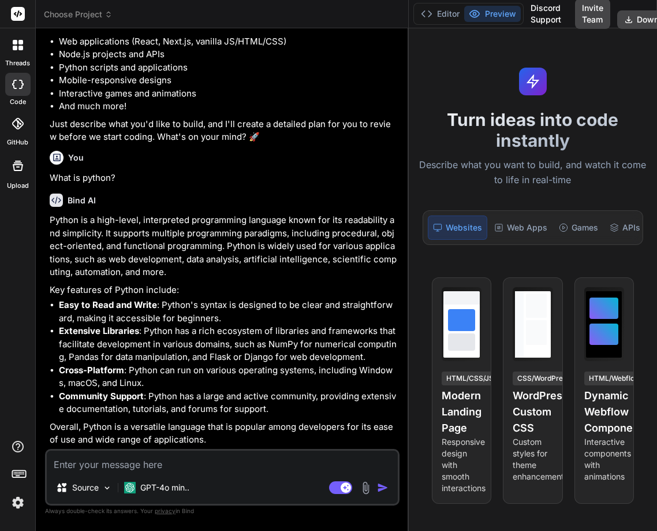
scroll to position [129, 0]
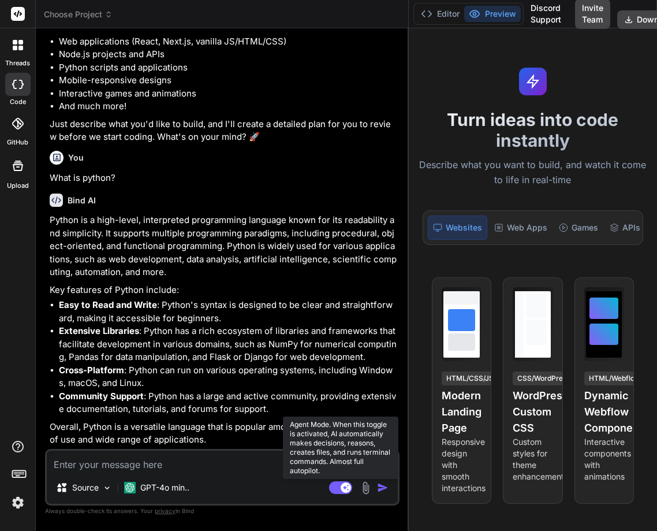
click at [340, 481] on rect at bounding box center [340, 487] width 23 height 13
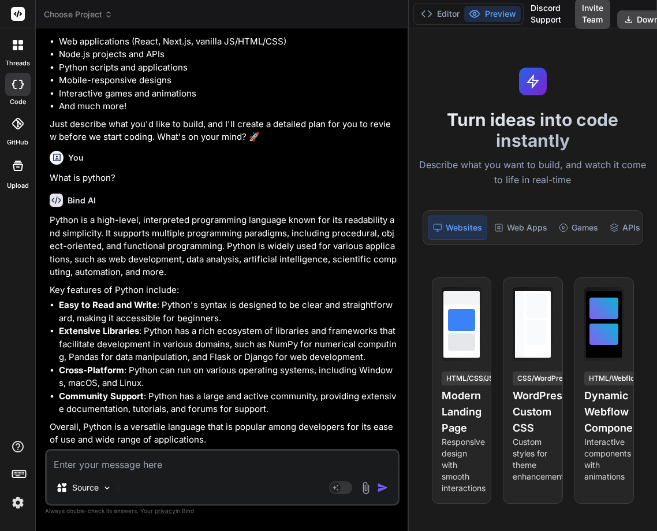
click at [274, 459] on textarea at bounding box center [222, 460] width 351 height 21
type textarea "x"
type textarea "YE"
type textarea "x"
type textarea "YEs"
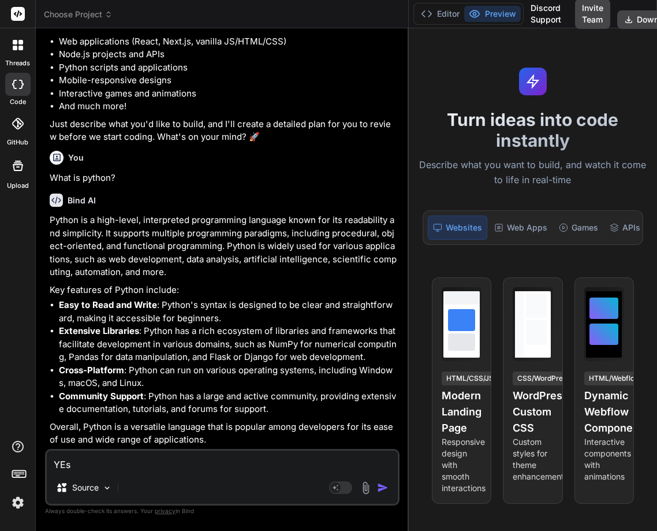
type textarea "x"
type textarea "YEs."
type textarea "x"
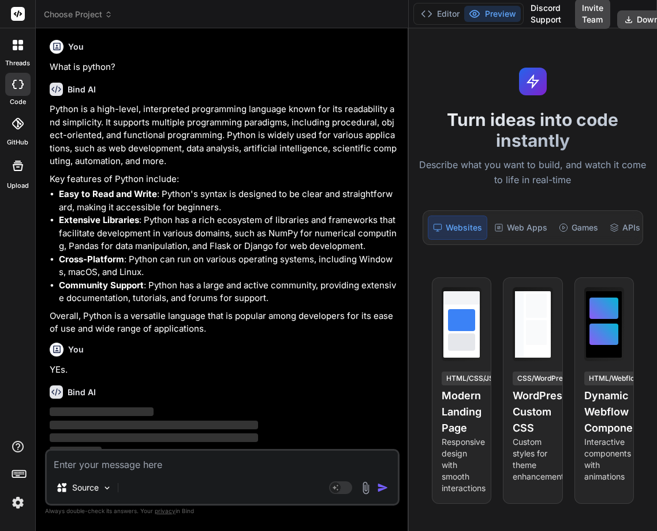
scroll to position [249, 0]
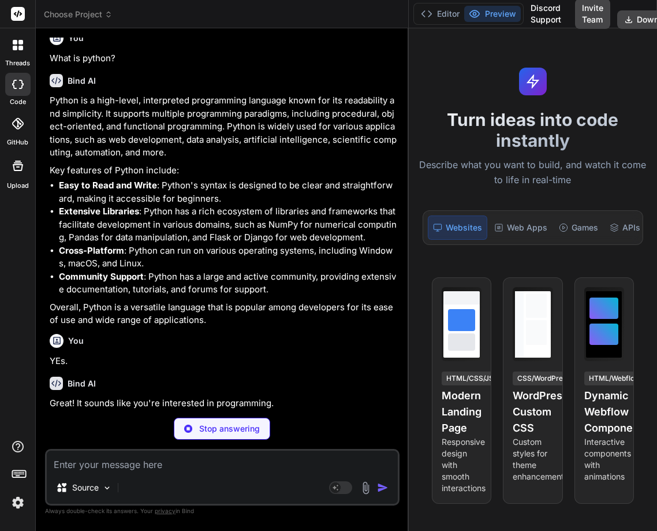
type textarea "x"
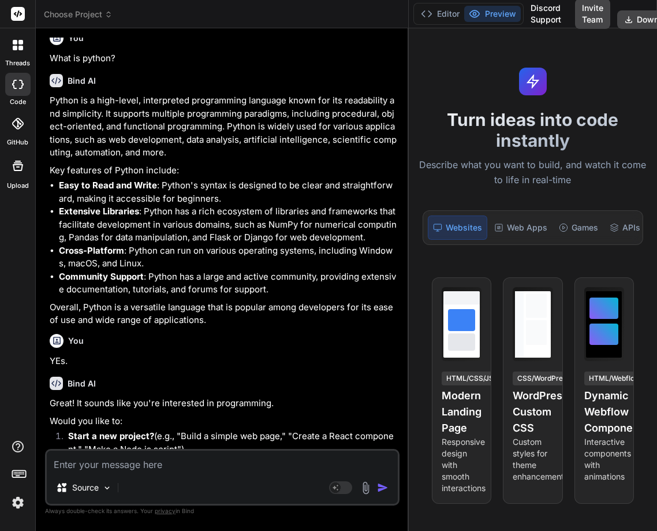
scroll to position [318, 0]
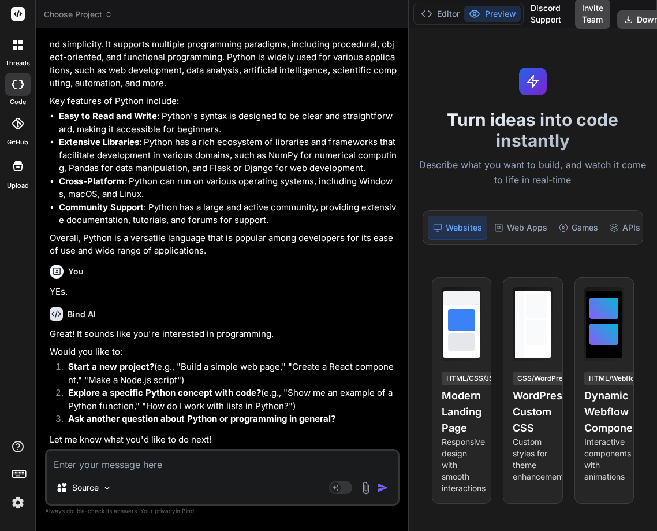
click at [114, 471] on textarea at bounding box center [222, 460] width 351 height 21
click at [113, 471] on textarea at bounding box center [222, 460] width 351 height 21
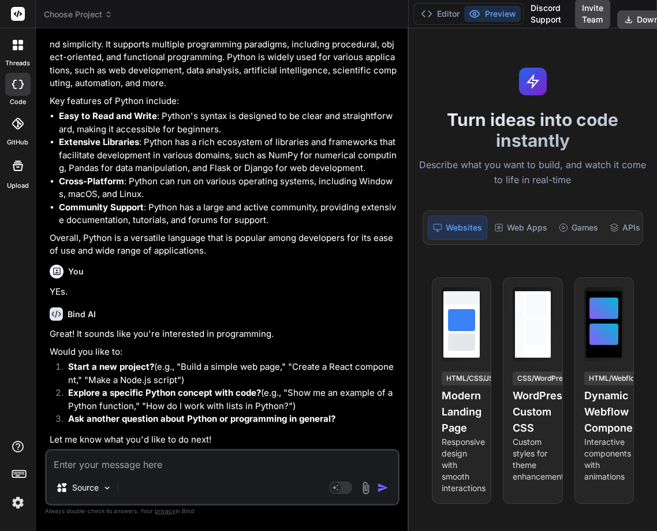
click at [113, 471] on textarea at bounding box center [222, 460] width 351 height 21
click at [200, 304] on div "Bind AI Great! It sounds like you're interested in programming. Would you like …" at bounding box center [224, 372] width 348 height 148
click at [17, 57] on div at bounding box center [18, 45] width 24 height 24
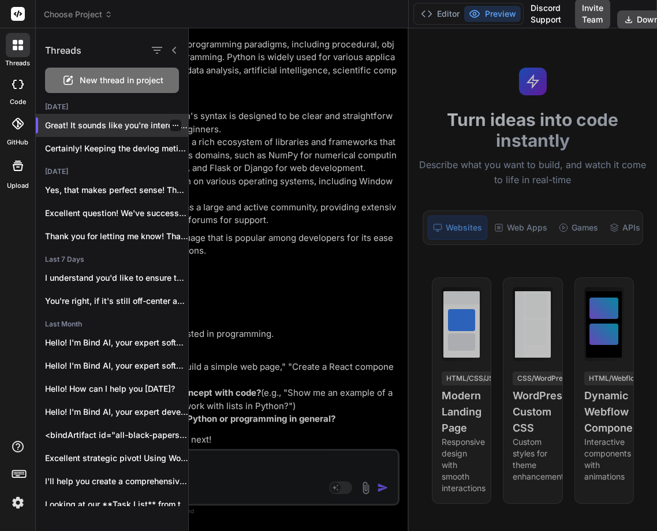
click at [170, 124] on div at bounding box center [176, 126] width 12 height 12
click at [172, 127] on icon "button" at bounding box center [175, 125] width 7 height 7
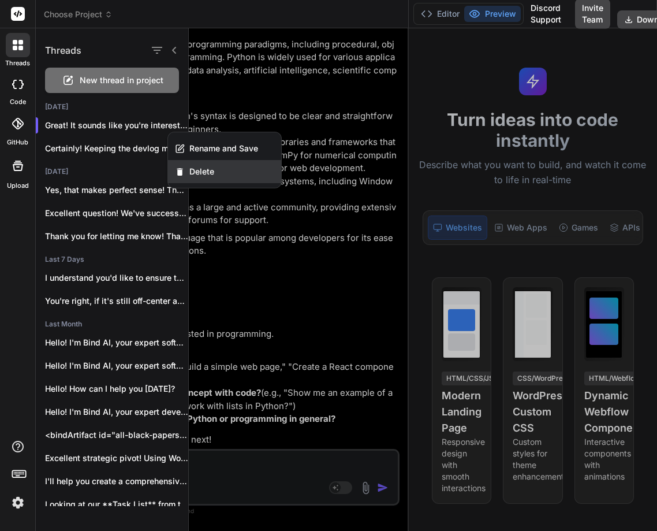
click at [198, 173] on span "Delete" at bounding box center [201, 172] width 25 height 12
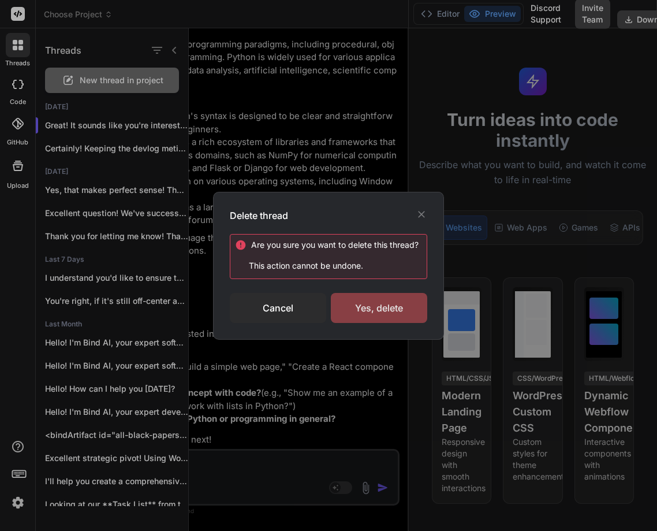
click at [377, 303] on div "Yes, delete" at bounding box center [379, 308] width 96 height 30
click at [377, 303] on div "Deleting..." at bounding box center [379, 308] width 96 height 14
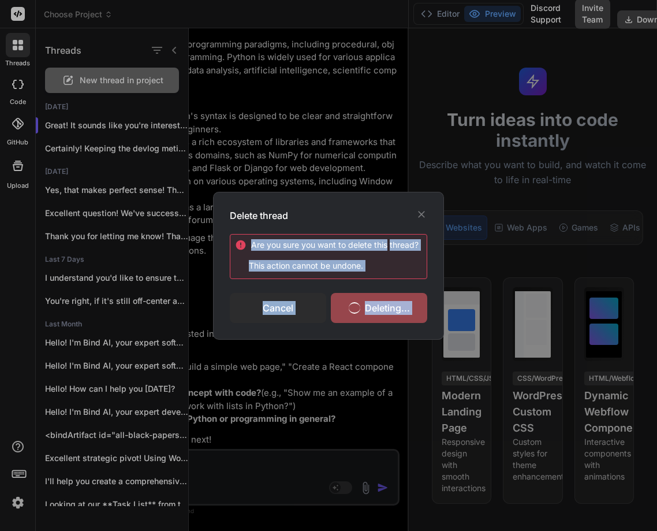
drag, startPoint x: 377, startPoint y: 303, endPoint x: 407, endPoint y: 225, distance: 83.6
click at [407, 225] on div "Delete thread Are you sure you want to delete this thread ? This action cannot …" at bounding box center [329, 265] width 198 height 114
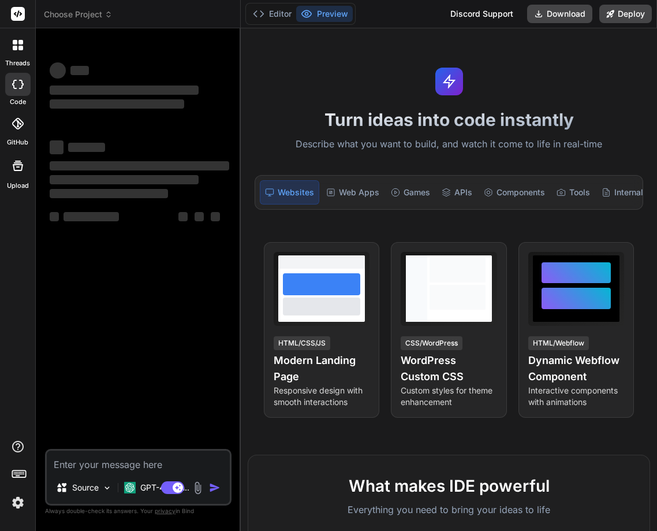
type textarea "x"
click at [17, 42] on icon at bounding box center [15, 42] width 5 height 5
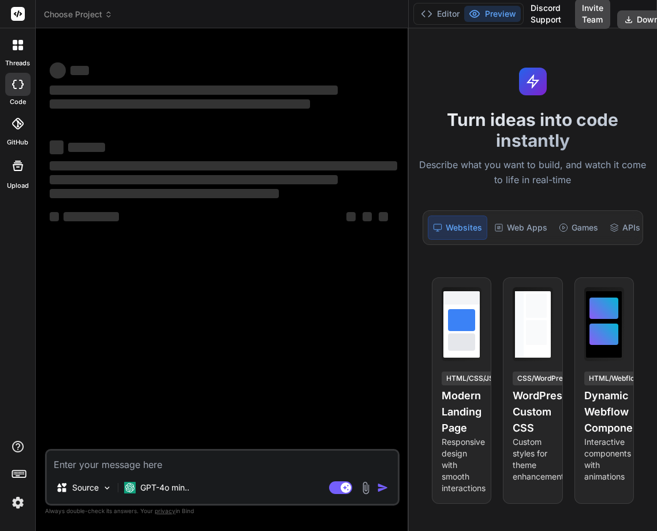
drag, startPoint x: 240, startPoint y: 163, endPoint x: 442, endPoint y: 151, distance: 203.0
click at [442, 151] on div "Choose Project Created with Pixso. Bind AI Web Search Created with Pixso. Code …" at bounding box center [346, 265] width 621 height 531
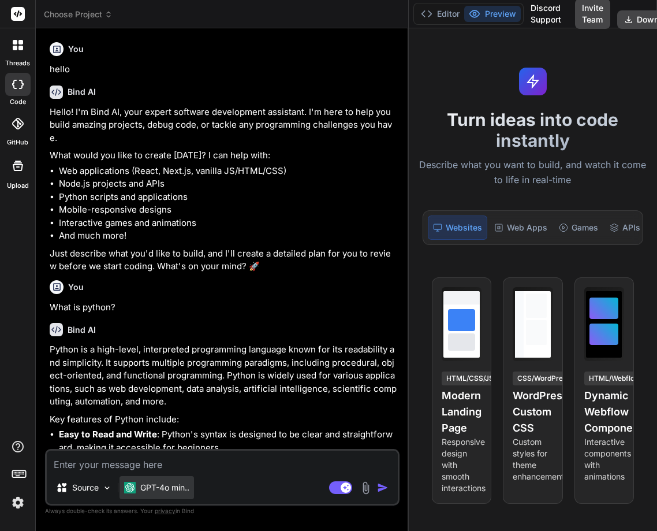
click at [147, 492] on p "GPT-4o min.." at bounding box center [164, 488] width 49 height 12
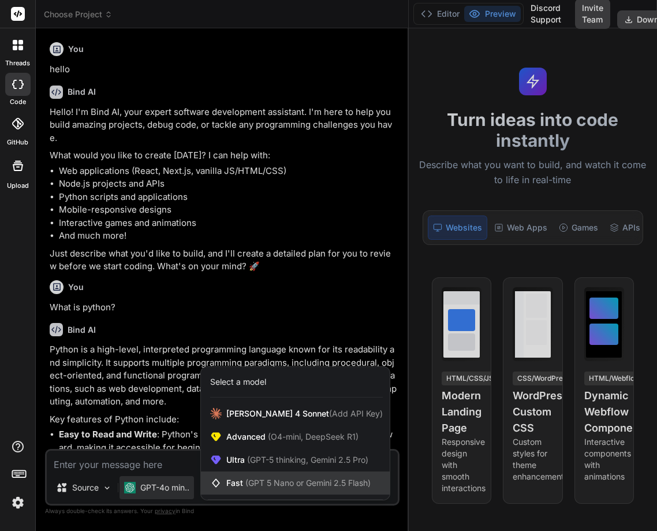
click at [243, 483] on span "Fast (GPT 5 Nano or Gemini 2.5 Flash)" at bounding box center [298, 483] width 144 height 12
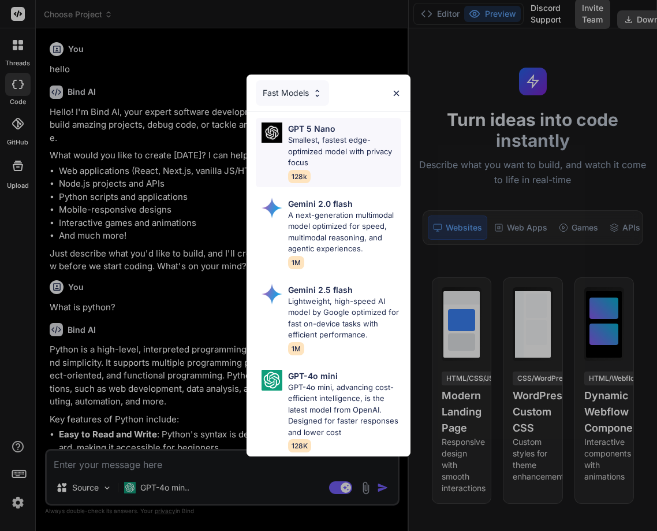
click at [319, 135] on p "Smallest, fastest edge-optimized model with privacy focus" at bounding box center [345, 152] width 114 height 34
type textarea "x"
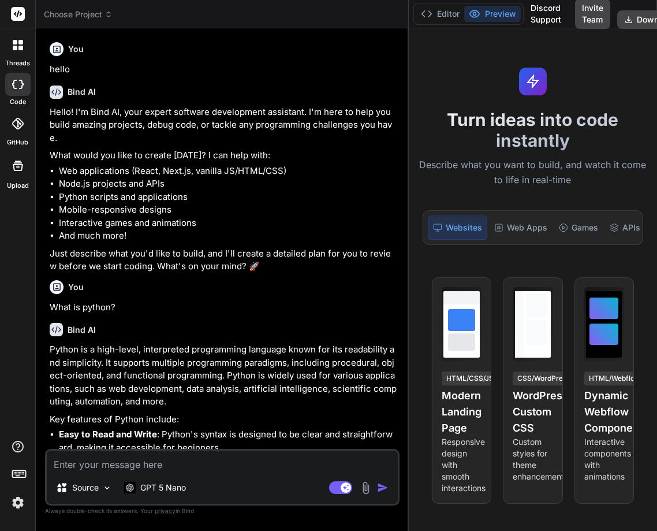
click at [98, 467] on textarea at bounding box center [222, 460] width 351 height 21
type textarea "w"
type textarea "x"
type textarea "wh"
type textarea "x"
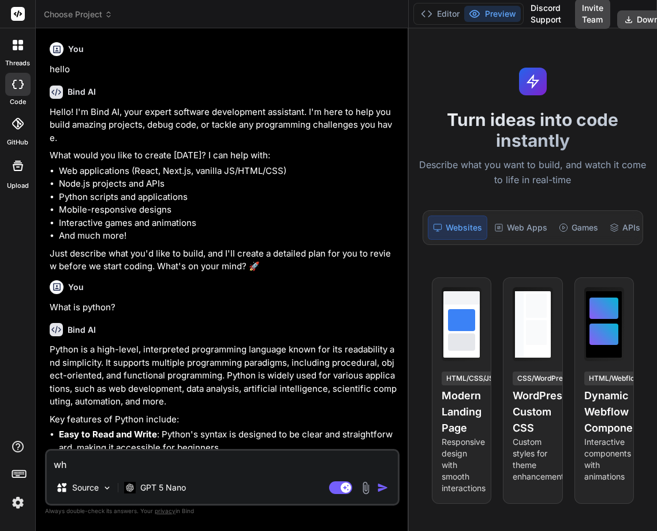
type textarea "wha"
type textarea "x"
type textarea "what"
type textarea "x"
type textarea "what"
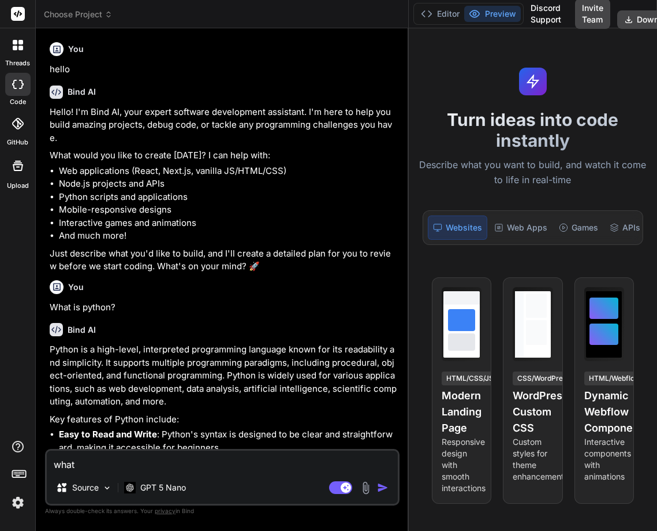
type textarea "x"
type textarea "what i"
type textarea "x"
type textarea "what i"
type textarea "x"
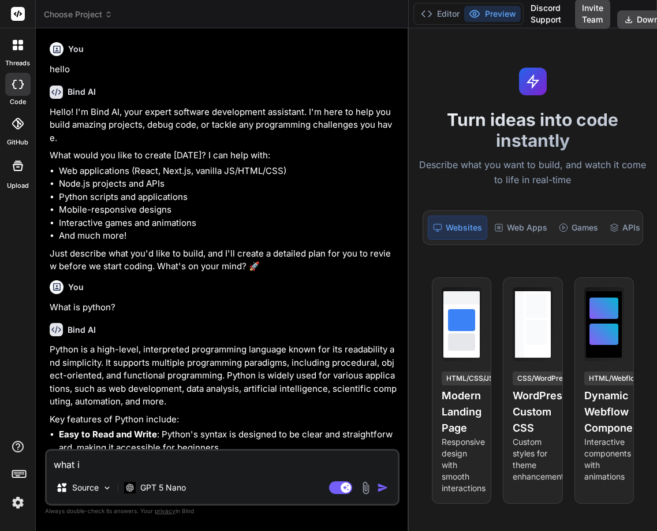
type textarea "what i s"
type textarea "x"
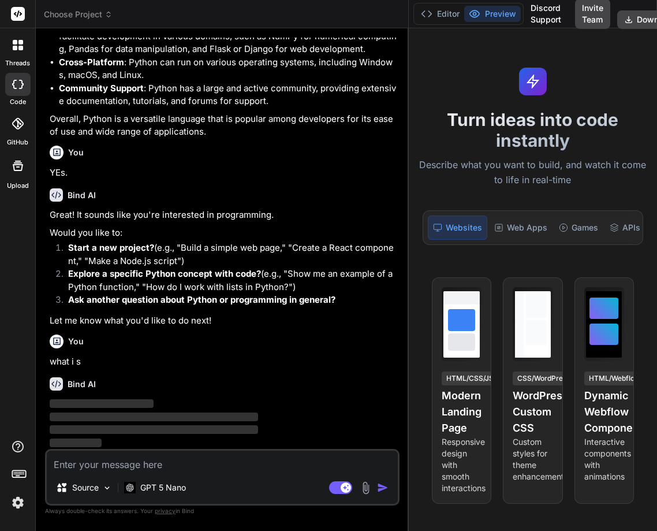
scroll to position [438, 0]
click at [24, 42] on div at bounding box center [18, 45] width 24 height 24
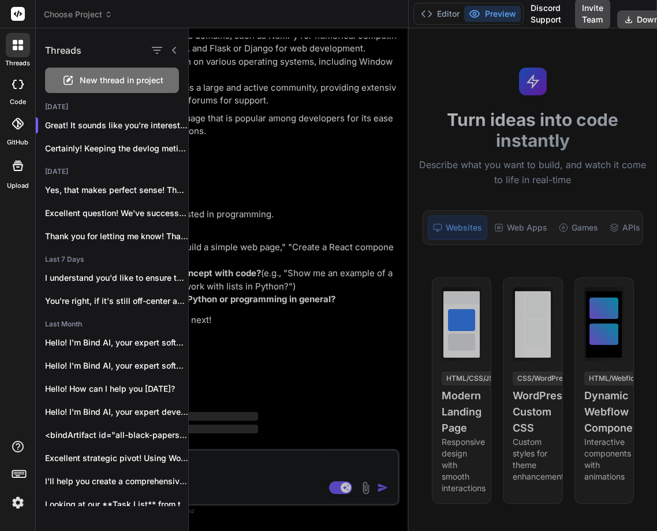
click at [239, 144] on div at bounding box center [423, 279] width 468 height 502
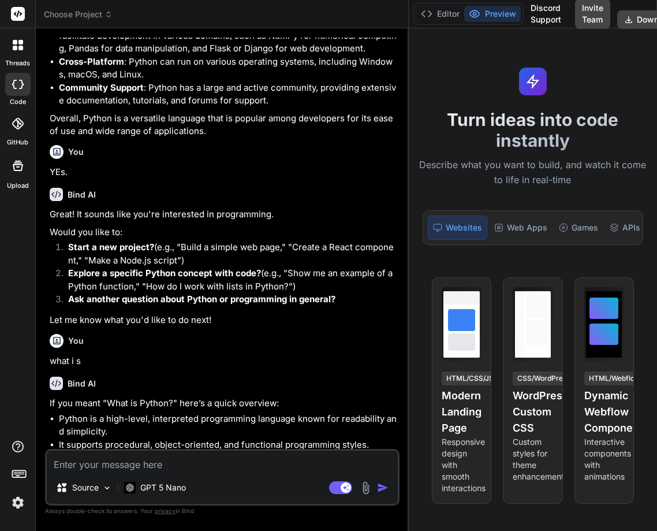
scroll to position [779, 0]
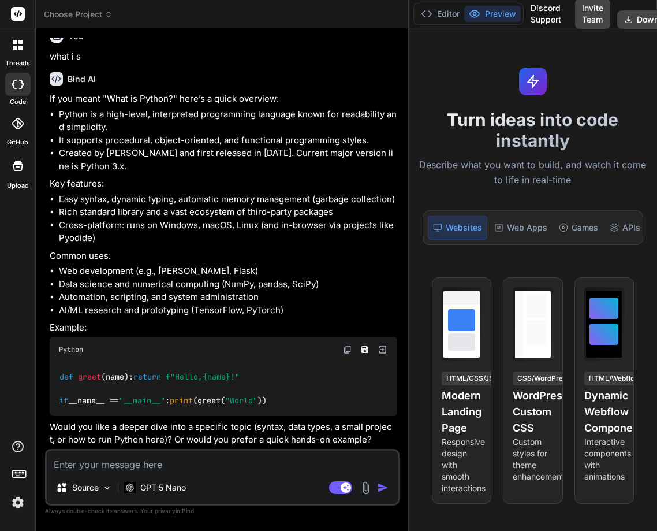
click at [16, 36] on div at bounding box center [18, 45] width 24 height 24
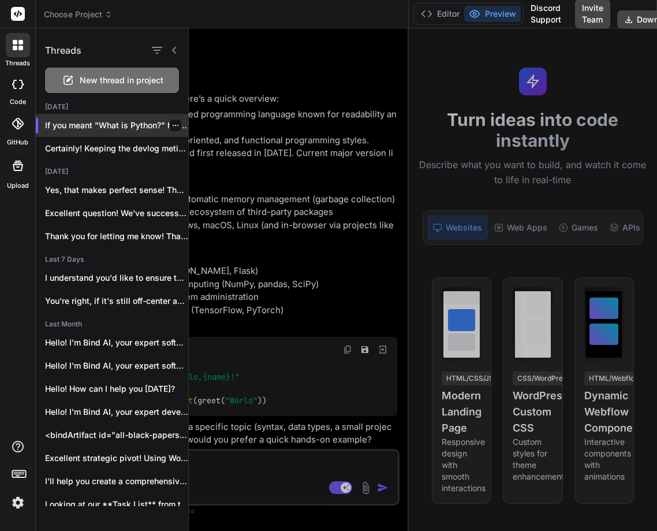
click at [170, 125] on div at bounding box center [176, 126] width 12 height 12
click at [172, 124] on icon "button" at bounding box center [175, 125] width 7 height 7
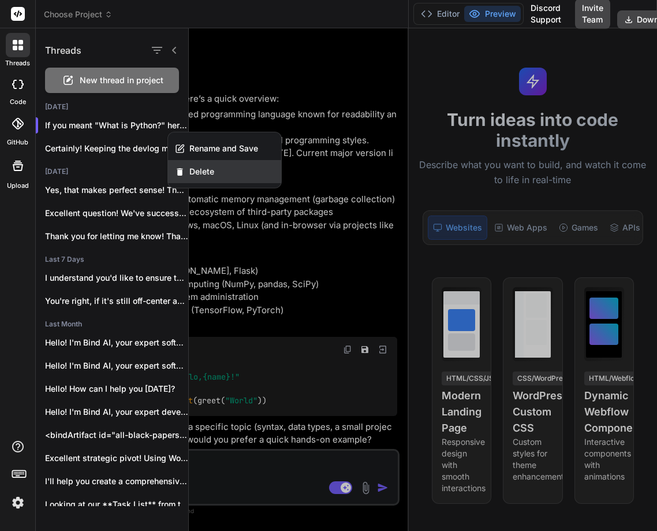
click at [233, 172] on div "Delete" at bounding box center [224, 171] width 113 height 23
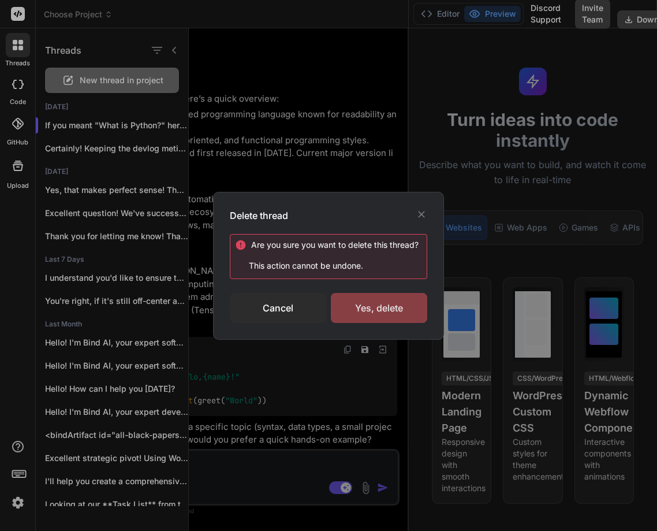
click at [385, 304] on div "Yes, delete" at bounding box center [379, 308] width 96 height 30
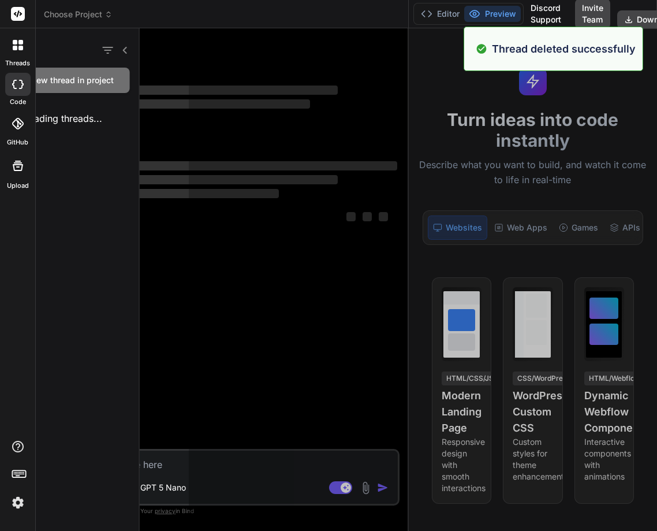
scroll to position [0, 0]
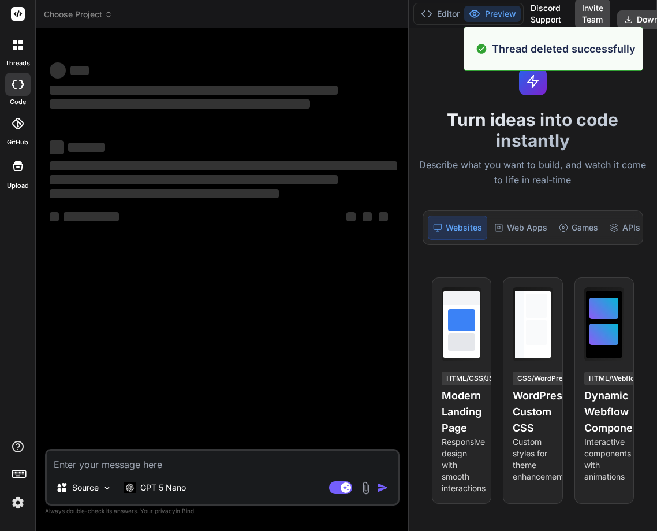
type textarea "x"
